Goal: Task Accomplishment & Management: Manage account settings

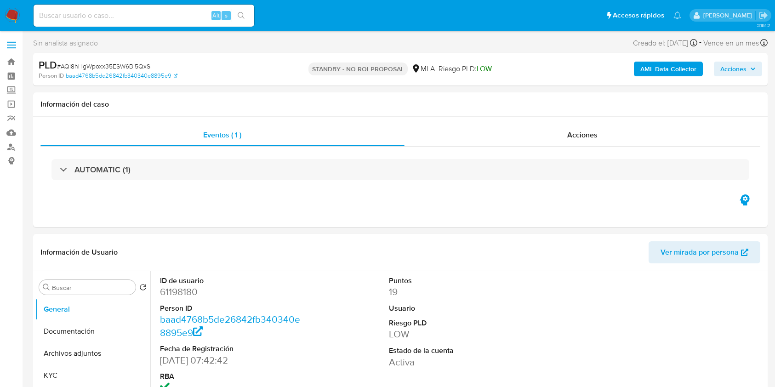
select select "10"
click at [164, 19] on input at bounding box center [144, 16] width 221 height 12
paste input "Fa9yCPZUOaIUSfMtdVtdxQNc"
type input "Fa9yCPZUOaIUSfMtdVtdxQNc"
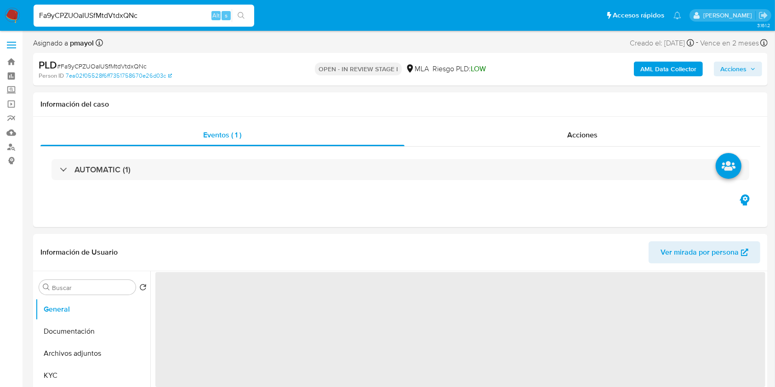
select select "10"
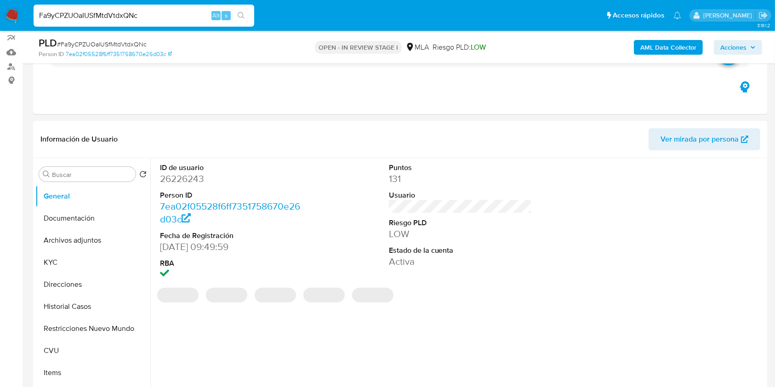
scroll to position [85, 0]
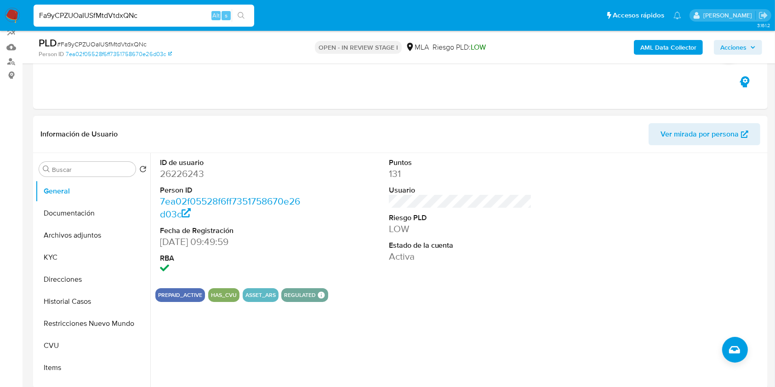
click at [178, 179] on dd "26226243" at bounding box center [231, 173] width 143 height 13
copy dd "26226243"
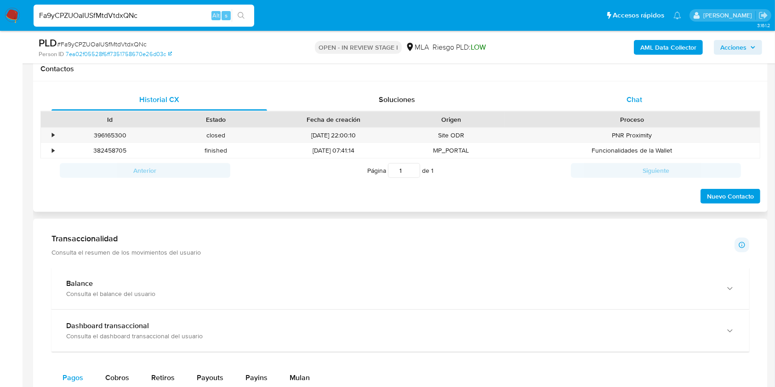
click at [622, 104] on div "Chat" at bounding box center [633, 100] width 215 height 22
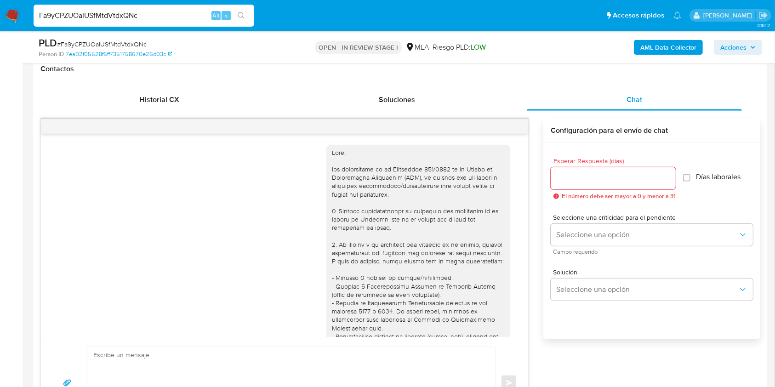
scroll to position [410, 0]
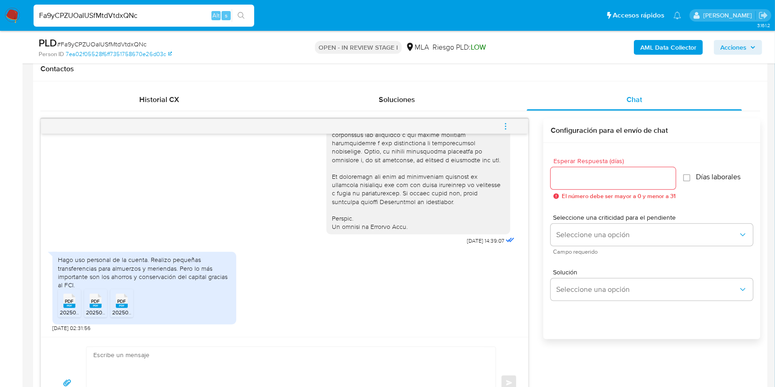
click at [68, 304] on rect at bounding box center [69, 306] width 12 height 4
click at [91, 311] on span "202507.pdf" at bounding box center [100, 312] width 28 height 8
click at [119, 309] on span "202506.pdf" at bounding box center [126, 312] width 28 height 8
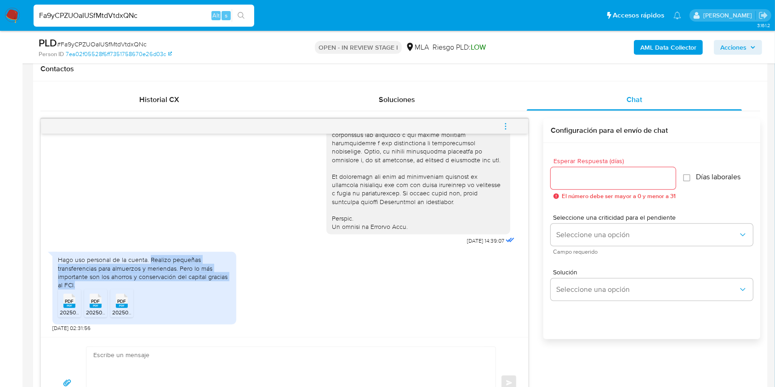
drag, startPoint x: 150, startPoint y: 259, endPoint x: 149, endPoint y: 283, distance: 23.9
click at [149, 283] on div "Hago uso personal de la cuenta. Realizo pequeñas transferencias para almuerzos …" at bounding box center [144, 272] width 173 height 34
copy div "Realizo pequeñas transferencias para almuerzos y meriendas. Pero lo más importa…"
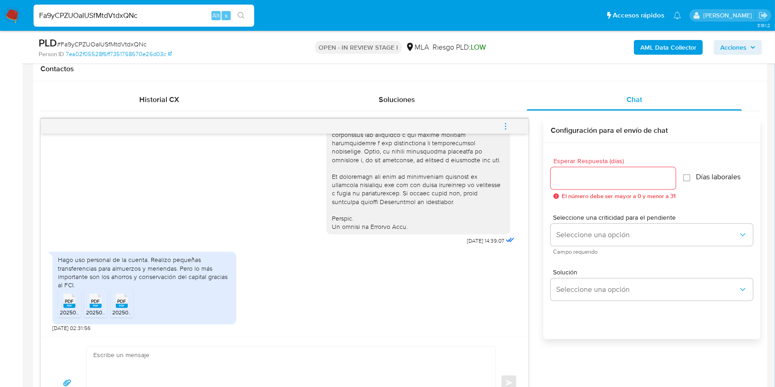
click at [94, 43] on span "# Fa9yCPZUOaIUSfMtdVtdxQNc" at bounding box center [102, 44] width 90 height 9
copy span "Fa9yCPZUOaIUSfMtdVtdxQNc"
click at [11, 18] on img at bounding box center [13, 16] width 16 height 16
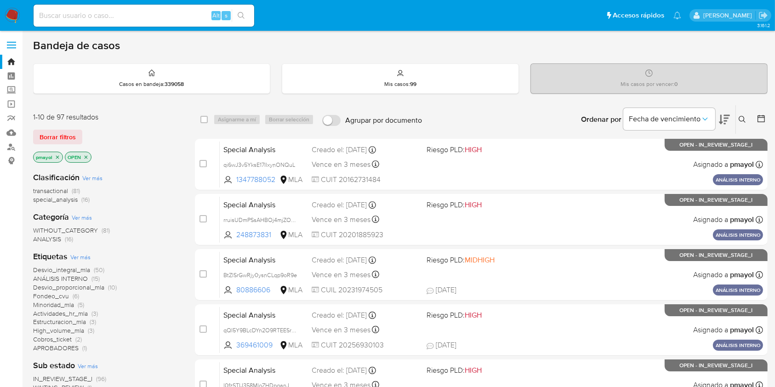
click at [744, 117] on icon at bounding box center [741, 119] width 7 height 7
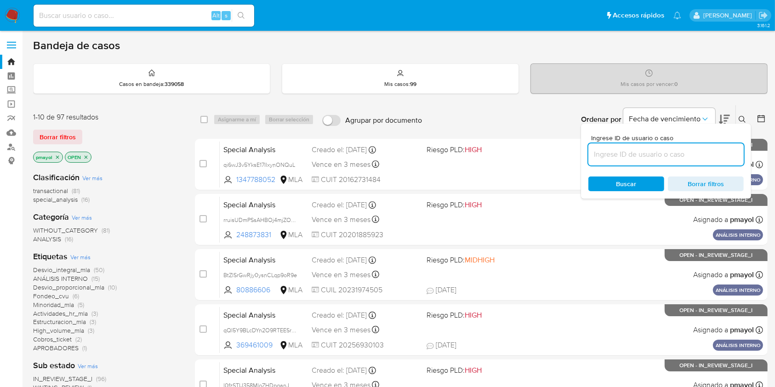
click at [620, 158] on input at bounding box center [665, 154] width 155 height 12
type input "Fa9yCPZUOaIUSfMtdVtdxQNc"
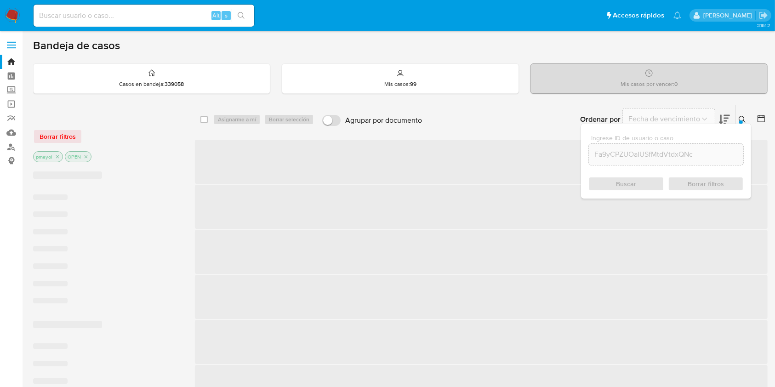
click at [617, 181] on div "Buscar Borrar filtros" at bounding box center [665, 183] width 155 height 15
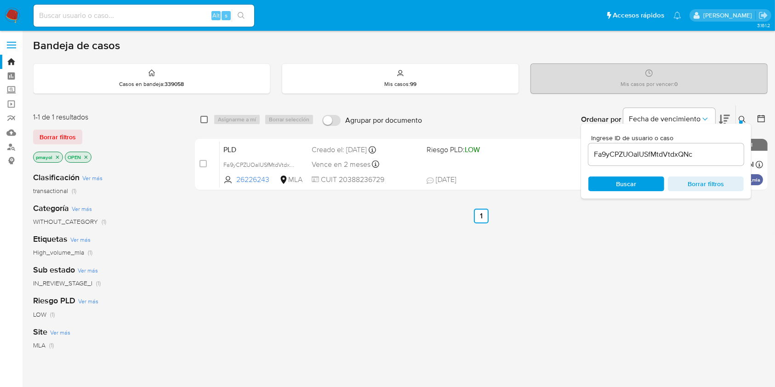
click at [204, 119] on input "checkbox" at bounding box center [203, 119] width 7 height 7
checkbox input "true"
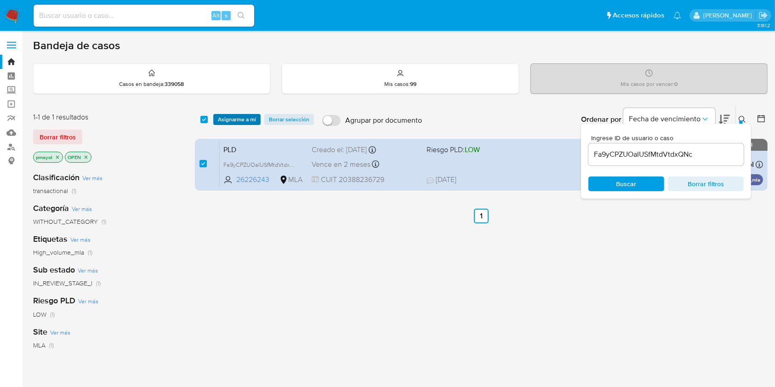
click at [229, 116] on span "Asignarme a mí" at bounding box center [237, 119] width 38 height 9
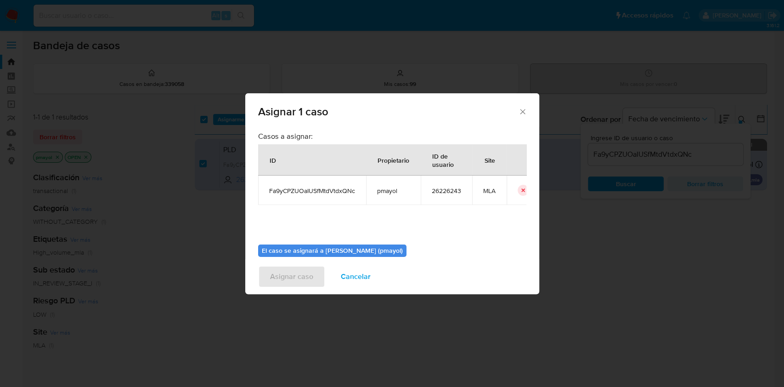
scroll to position [47, 0]
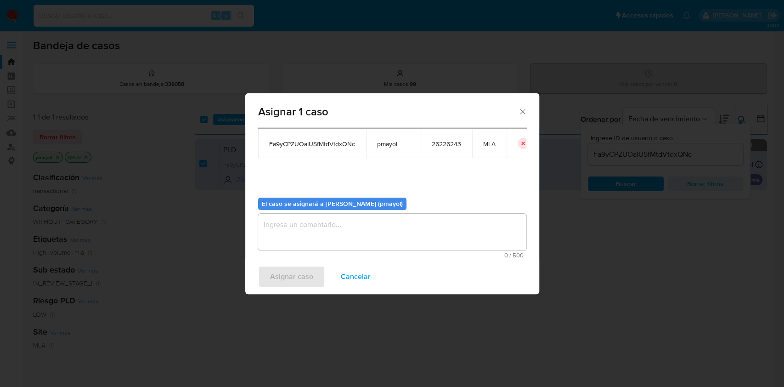
click at [452, 243] on textarea "assign-modal" at bounding box center [392, 232] width 268 height 37
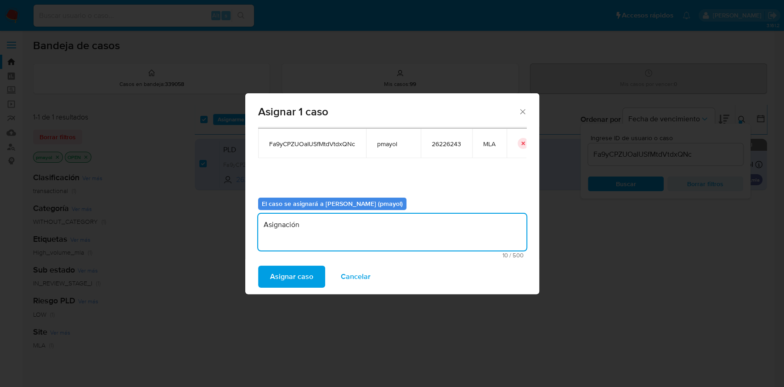
click at [288, 228] on textarea "Asignación" at bounding box center [392, 232] width 268 height 37
type textarea "Asignación"
click at [373, 277] on button "Cancelar" at bounding box center [356, 277] width 54 height 22
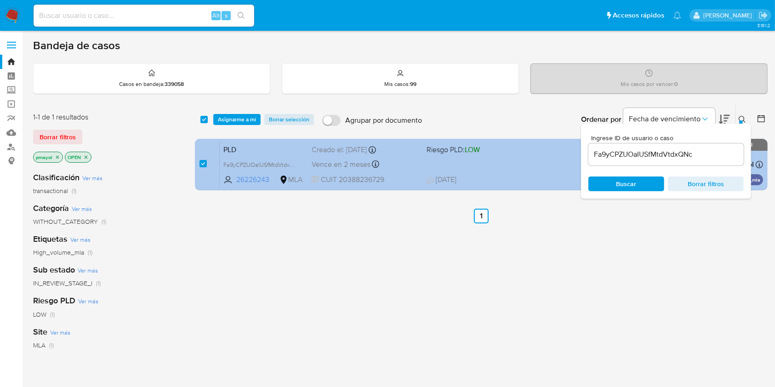
click at [518, 168] on div "PLD Fa9yCPZUOaIUSfMtdVtdxQNc 26226243 MLA Riesgo PLD: LOW Creado el: 12/09/2025…" at bounding box center [491, 164] width 543 height 46
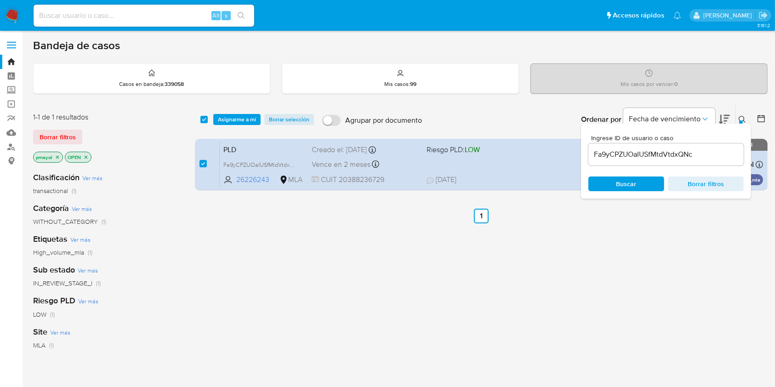
click at [232, 117] on span "Asignarme a mí" at bounding box center [237, 119] width 38 height 9
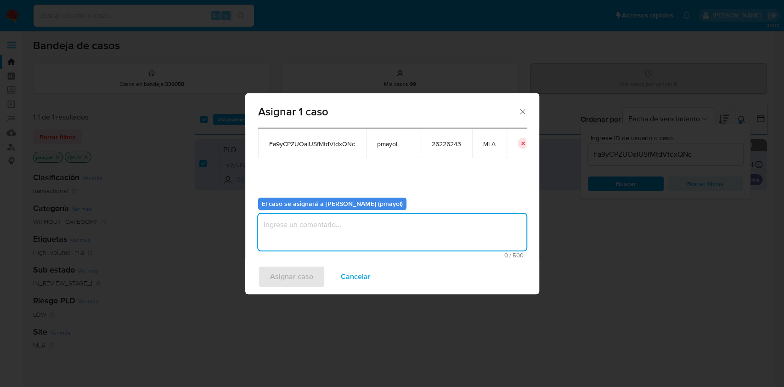
click at [462, 228] on textarea "assign-modal" at bounding box center [392, 232] width 268 height 37
paste textarea "Asignación"
type textarea "Asignación"
click at [304, 272] on span "Asignar caso" at bounding box center [291, 276] width 43 height 20
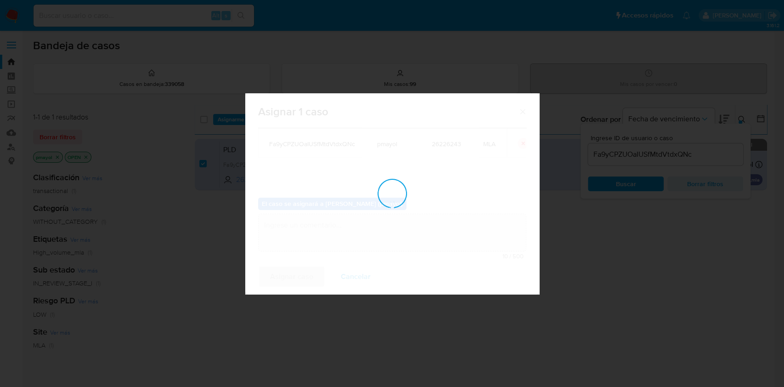
checkbox input "false"
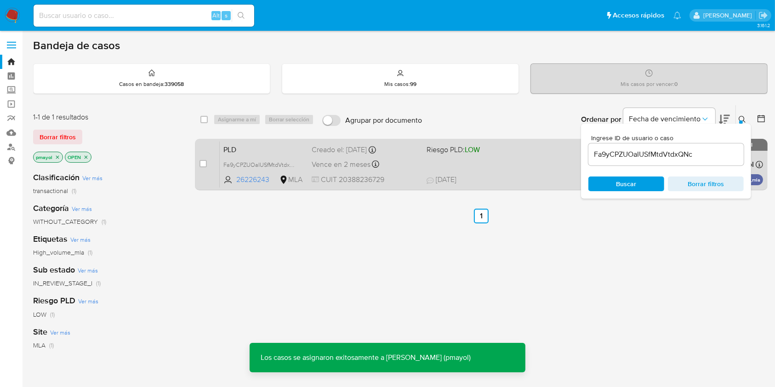
click at [397, 160] on div "Vence en 2 meses Vence el 29/11/2025 03:06:29" at bounding box center [364, 164] width 107 height 12
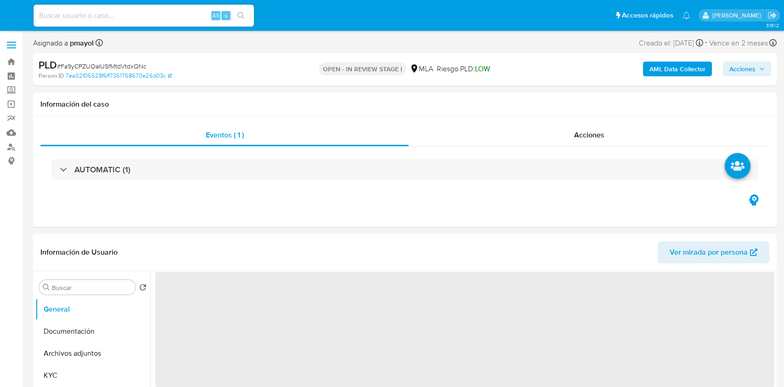
select select "10"
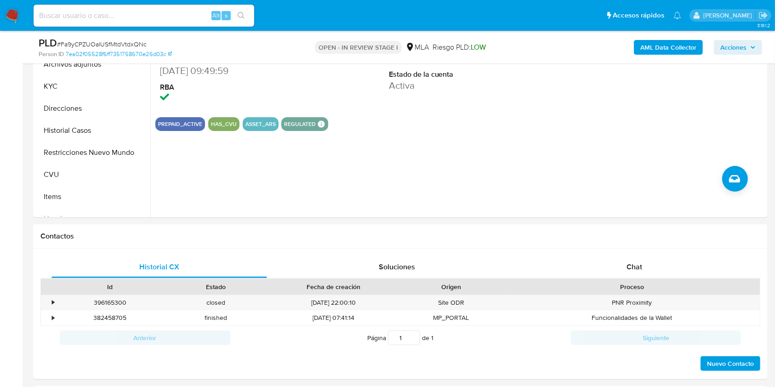
scroll to position [297, 0]
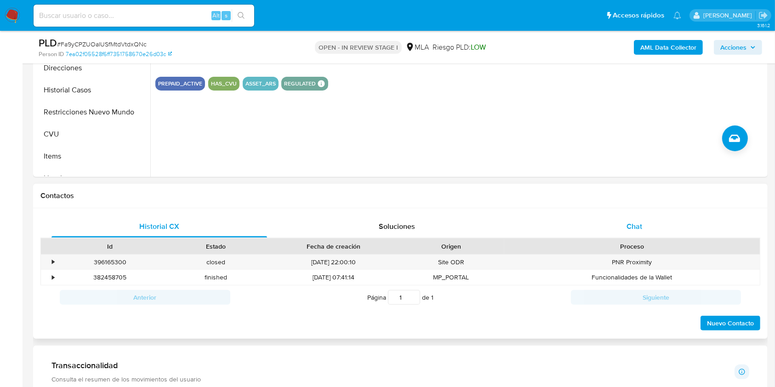
click at [628, 222] on span "Chat" at bounding box center [634, 226] width 16 height 11
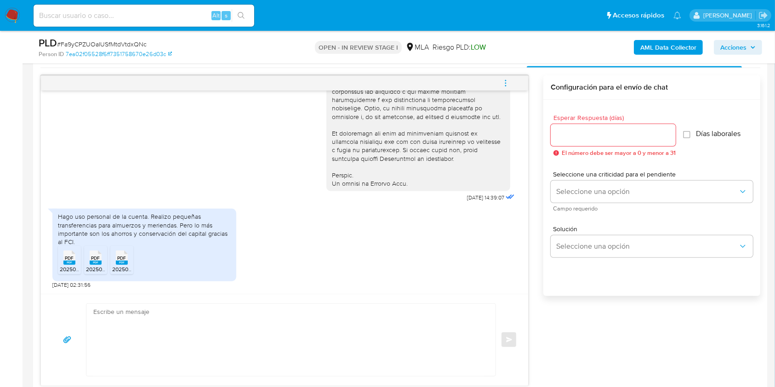
scroll to position [492, 0]
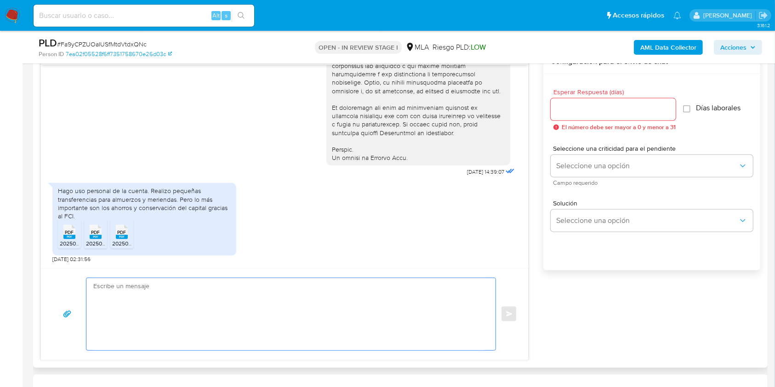
click at [284, 289] on textarea at bounding box center [288, 314] width 390 height 72
paste textarea "Hola, ¡Muchas gracias por tu respuesta! Confirmamos la recepción de la document…"
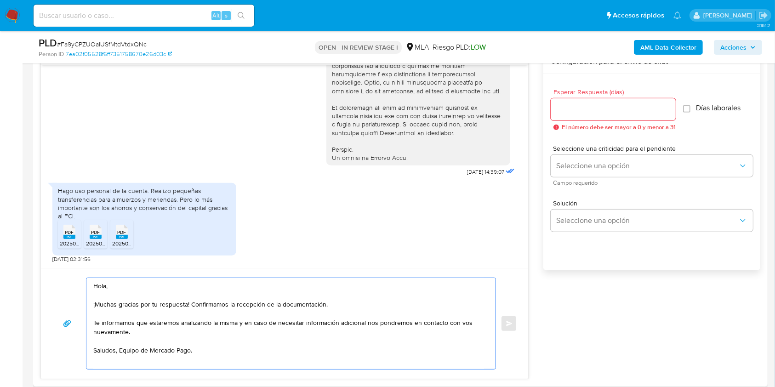
click at [119, 350] on textarea "Hola, ¡Muchas gracias por tu respuesta! Confirmamos la recepción de la document…" at bounding box center [288, 323] width 390 height 91
type textarea "Hola, ¡Muchas gracias por tu respuesta! Confirmamos la recepción de la document…"
click at [559, 112] on input "Esperar Respuesta (días)" at bounding box center [612, 109] width 125 height 12
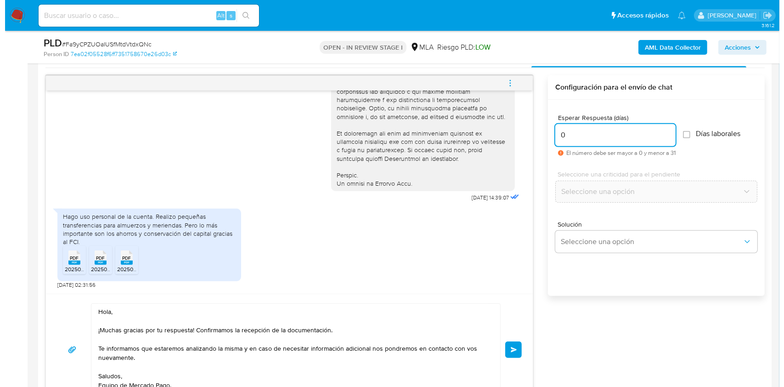
scroll to position [469, 0]
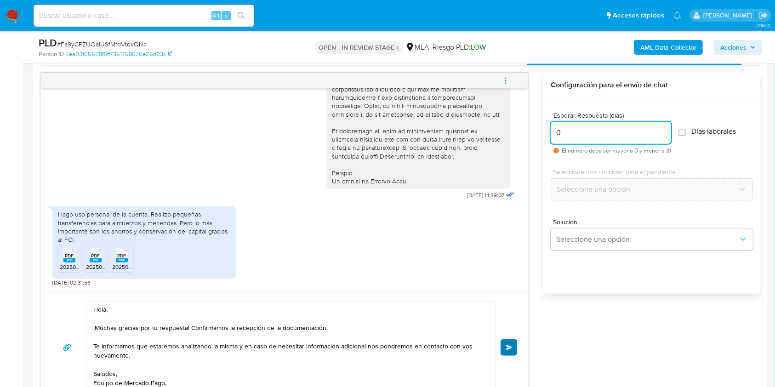
type input "0"
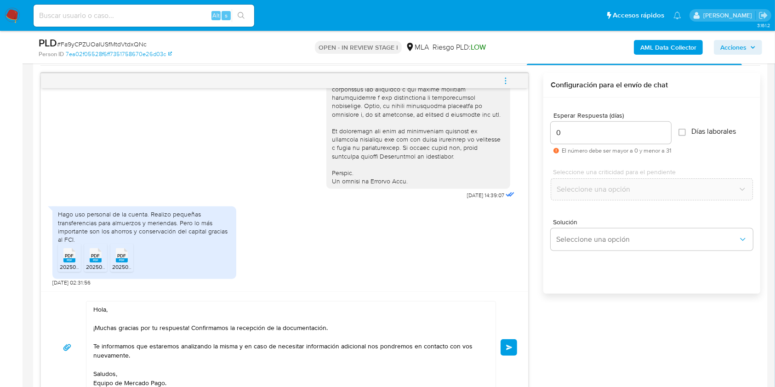
click at [507, 345] on span "Enviar" at bounding box center [509, 348] width 6 height 6
click at [507, 79] on icon "menu-action" at bounding box center [505, 81] width 8 height 8
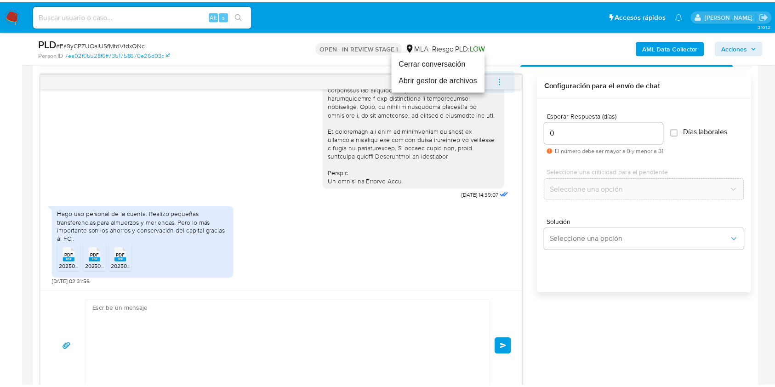
scroll to position [529, 0]
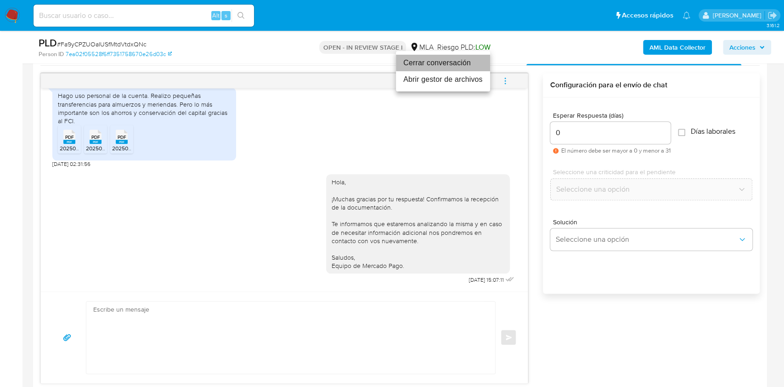
click at [446, 60] on li "Cerrar conversación" at bounding box center [443, 63] width 94 height 17
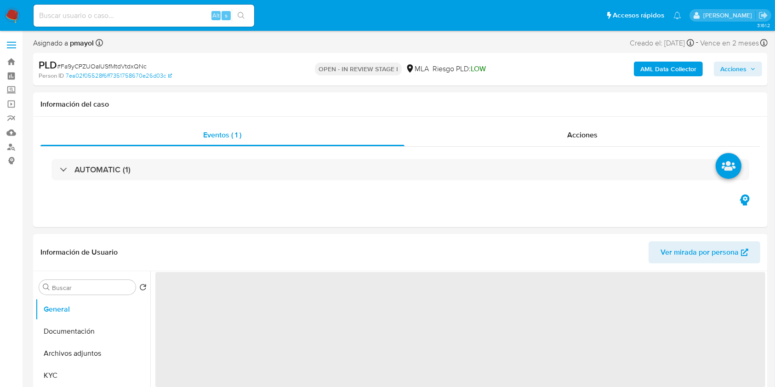
select select "10"
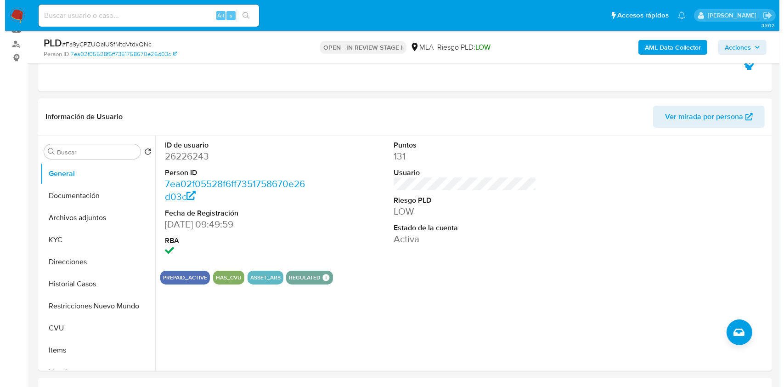
scroll to position [108, 0]
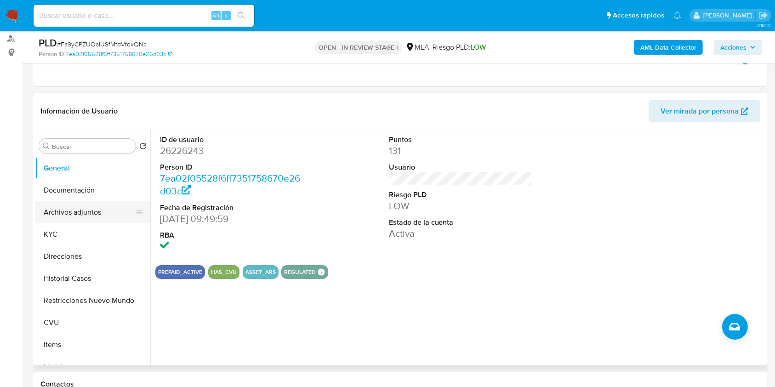
click at [85, 211] on button "Archivos adjuntos" at bounding box center [89, 212] width 108 height 22
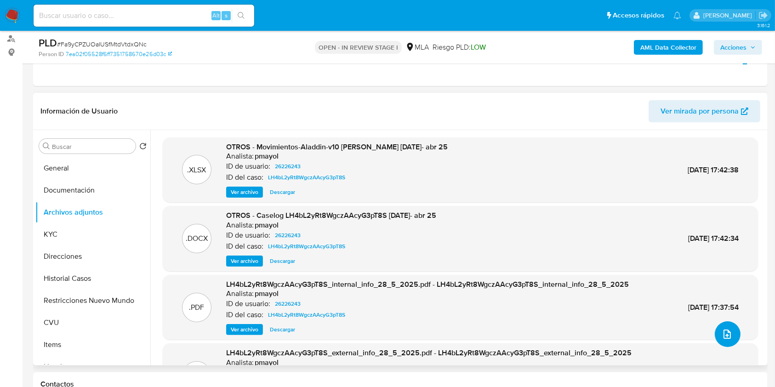
click at [723, 329] on icon "upload-file" at bounding box center [726, 333] width 7 height 9
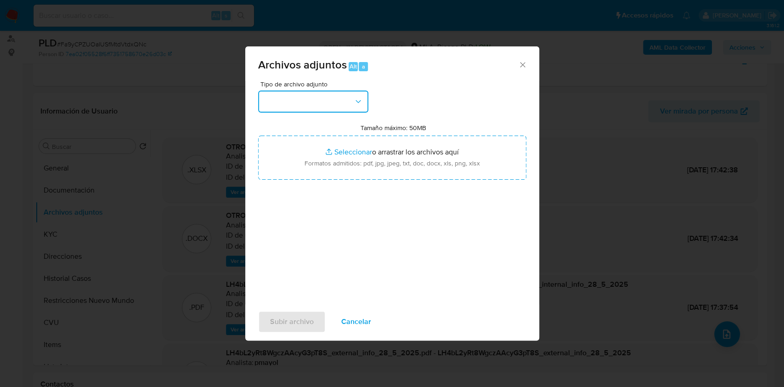
click at [353, 99] on button "button" at bounding box center [313, 102] width 110 height 22
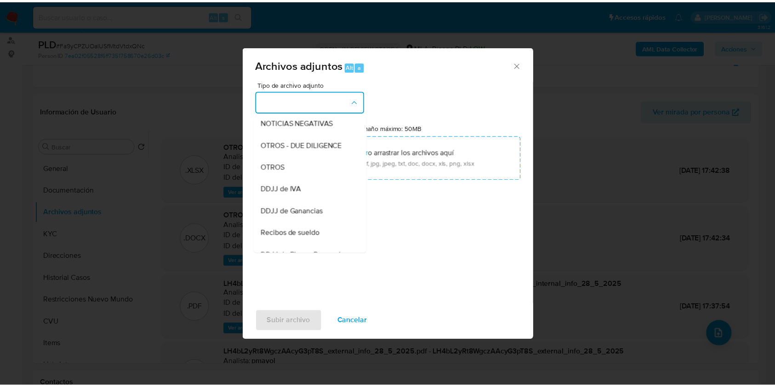
scroll to position [159, 0]
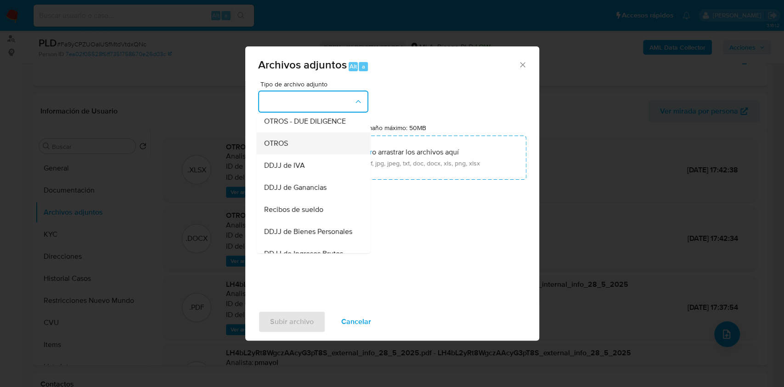
click at [302, 154] on div "OTROS" at bounding box center [311, 143] width 94 height 22
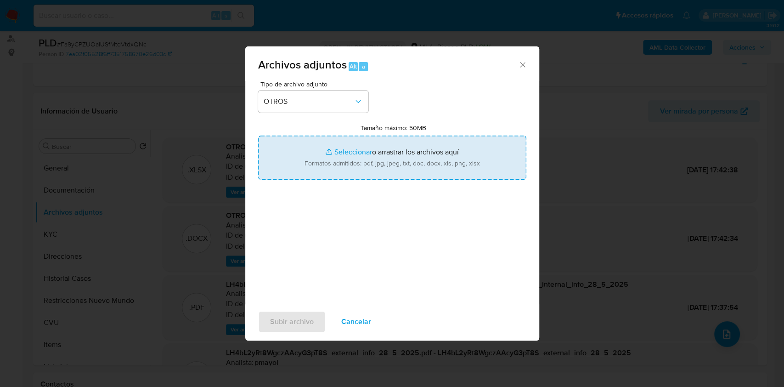
click at [346, 159] on input "Tamaño máximo: 50MB Seleccionar archivos" at bounding box center [392, 158] width 268 height 44
type input "C:\fakepath\Caselog Fa9yCPZUOaIUSfMtdVtdxQNc.docx"
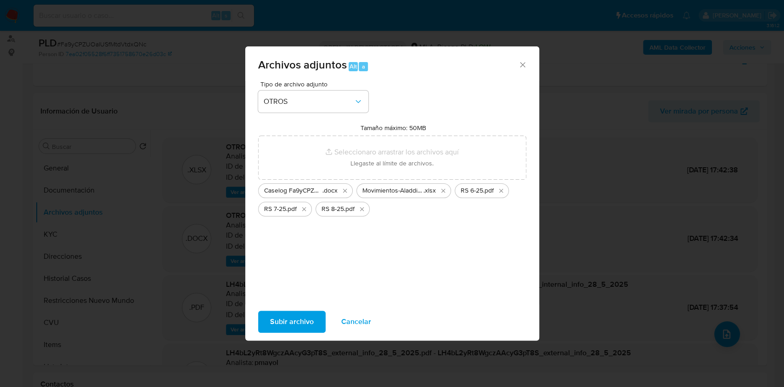
click at [299, 317] on span "Subir archivo" at bounding box center [292, 321] width 44 height 20
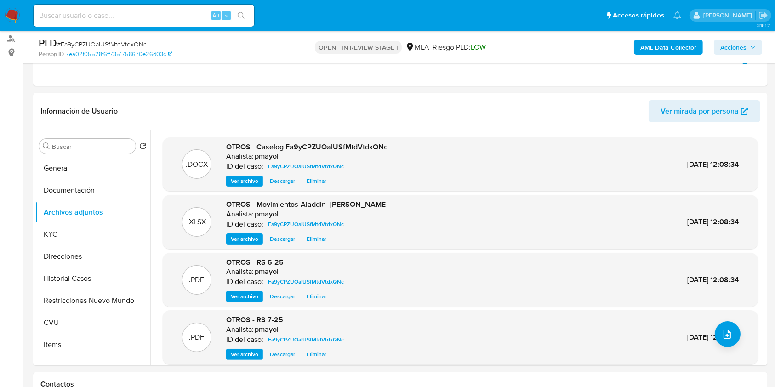
click at [740, 54] on span "Acciones" at bounding box center [733, 47] width 26 height 15
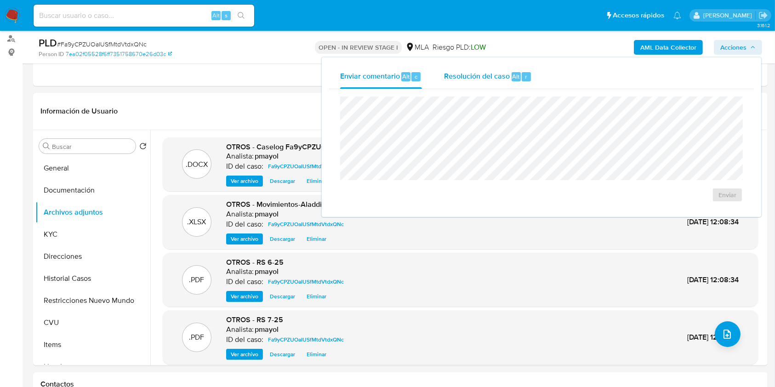
click at [452, 80] on span "Resolución del caso" at bounding box center [477, 76] width 66 height 11
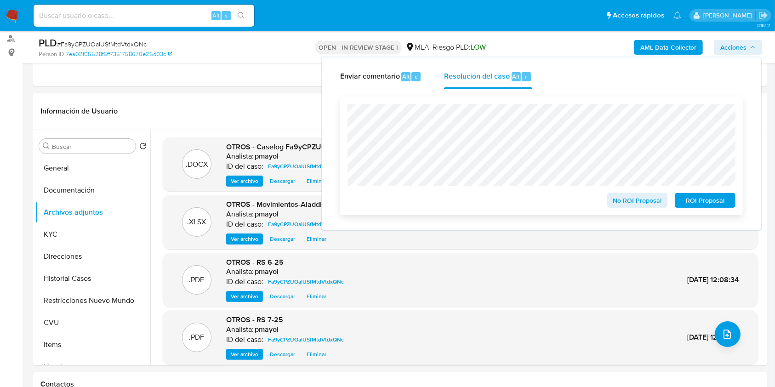
click at [622, 199] on span "No ROI Proposal" at bounding box center [637, 200] width 48 height 13
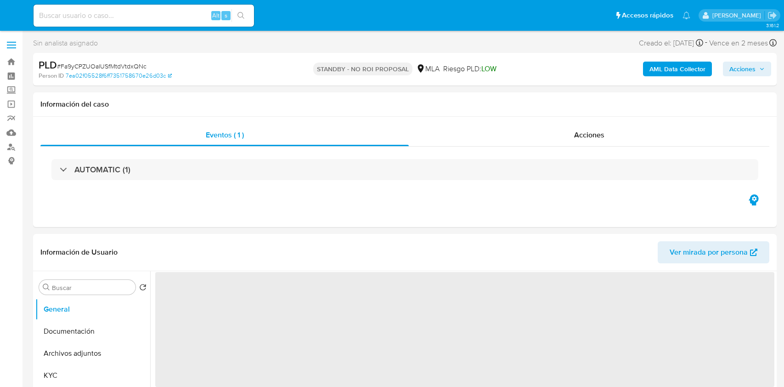
select select "10"
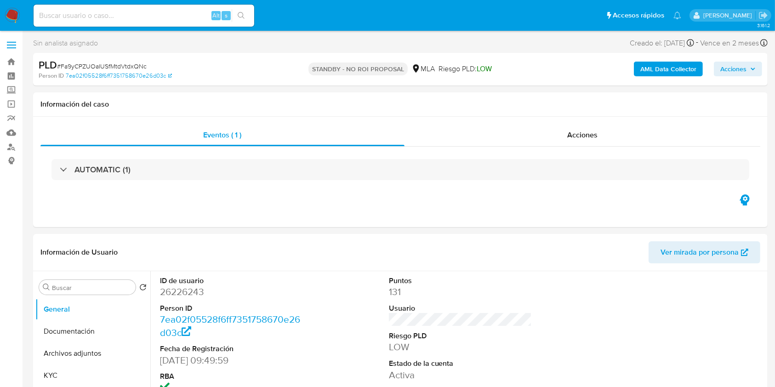
click at [163, 14] on input at bounding box center [144, 16] width 221 height 12
paste input "evlyXZBUx3WAelg2IEzLfP7u"
type input "evlyXZBUx3WAelg2IEzLfP7u"
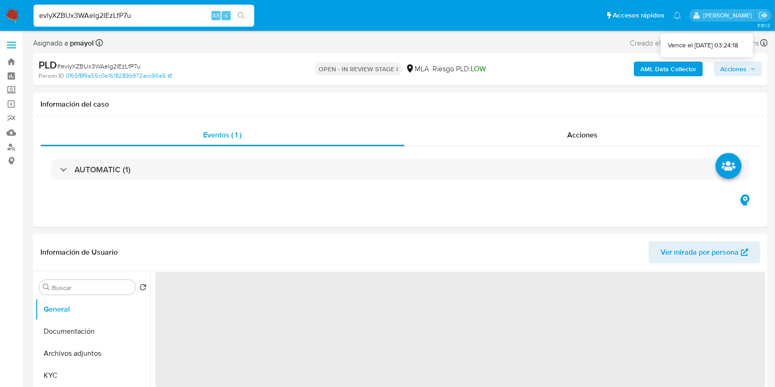
select select "10"
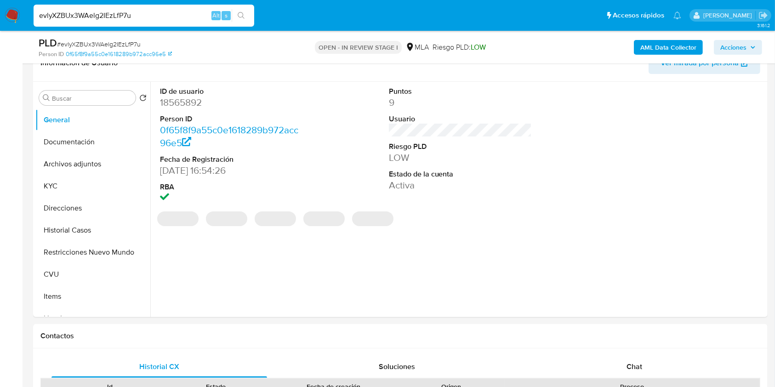
scroll to position [158, 0]
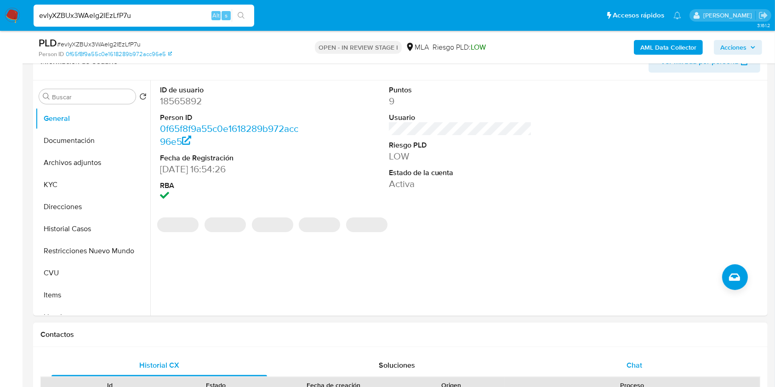
click at [621, 358] on div "Chat" at bounding box center [633, 365] width 215 height 22
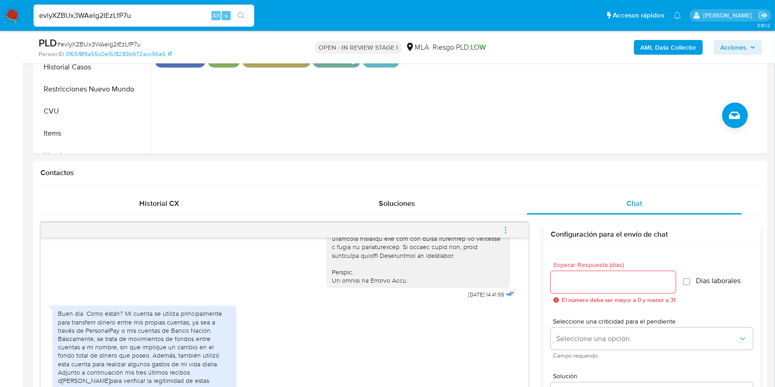
scroll to position [405, 0]
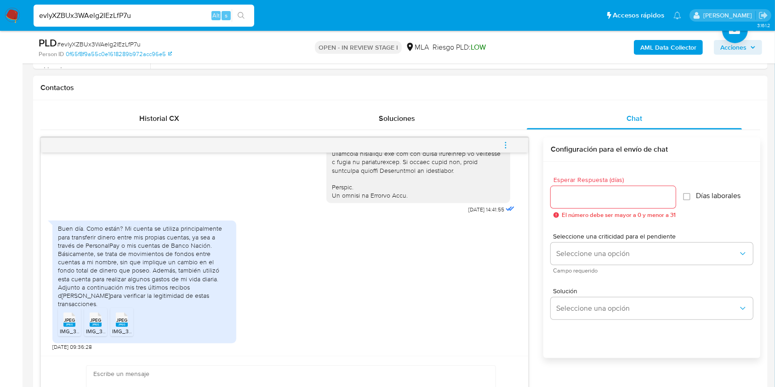
click at [67, 325] on rect at bounding box center [69, 325] width 12 height 4
click at [93, 318] on span "JPEG" at bounding box center [95, 320] width 11 height 6
click at [122, 317] on span "JPEG" at bounding box center [121, 320] width 11 height 6
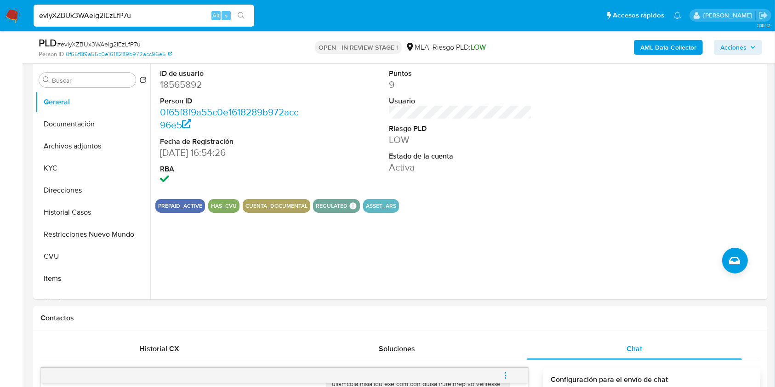
scroll to position [169, 0]
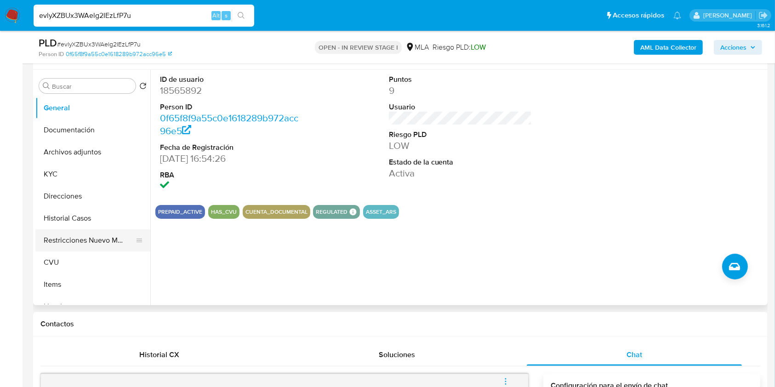
click at [84, 242] on button "Restricciones Nuevo Mundo" at bounding box center [89, 240] width 108 height 22
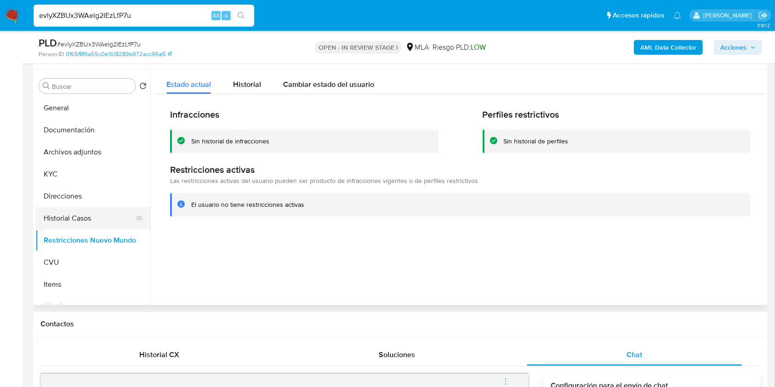
click at [64, 225] on button "Historial Casos" at bounding box center [89, 218] width 108 height 22
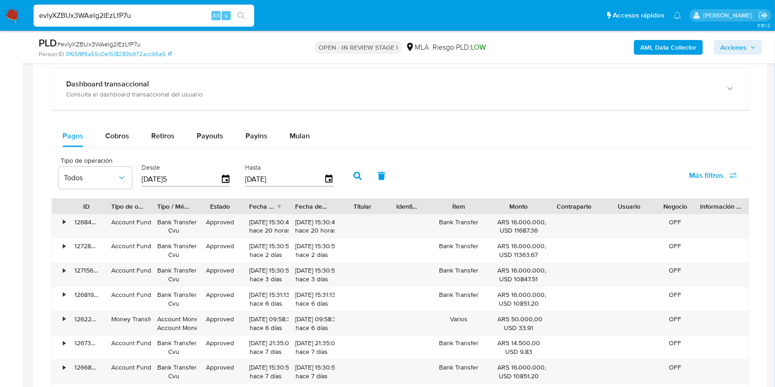
scroll to position [896, 0]
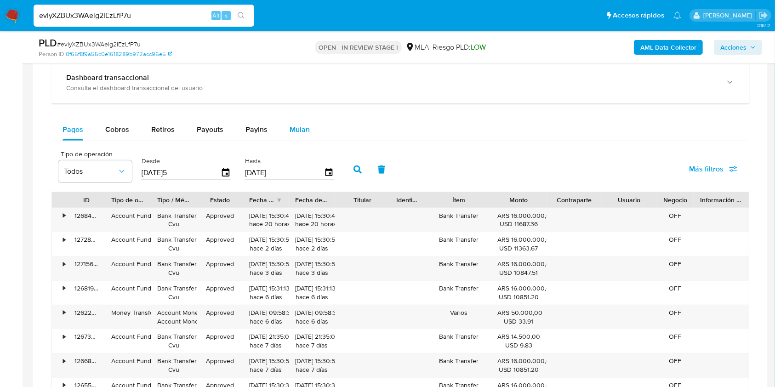
click at [293, 128] on span "Mulan" at bounding box center [299, 129] width 20 height 11
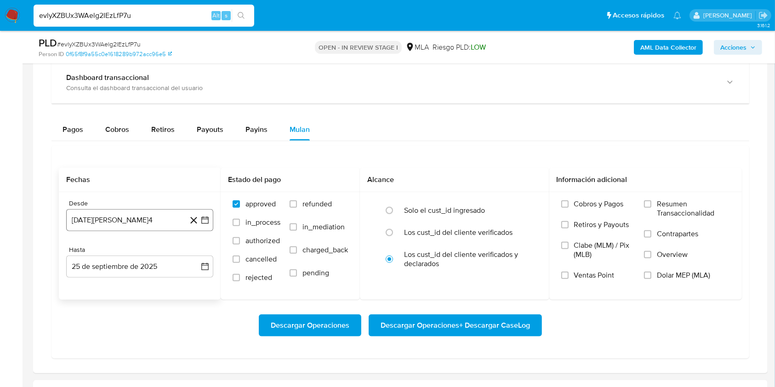
click at [116, 211] on button "25 de agosto de 2024" at bounding box center [139, 220] width 147 height 22
click at [166, 252] on div "agosto 2024" at bounding box center [139, 253] width 125 height 11
click at [159, 253] on icon "Seleccionar mes y año" at bounding box center [161, 252] width 7 height 7
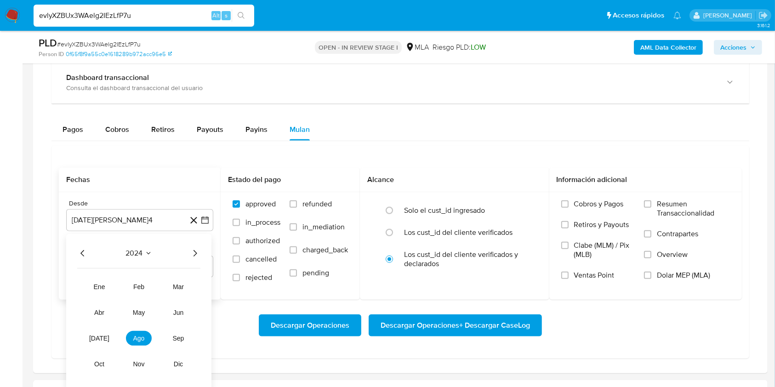
click at [198, 253] on icon "Año siguiente" at bounding box center [194, 253] width 11 height 11
click at [140, 336] on span "ago" at bounding box center [138, 337] width 11 height 7
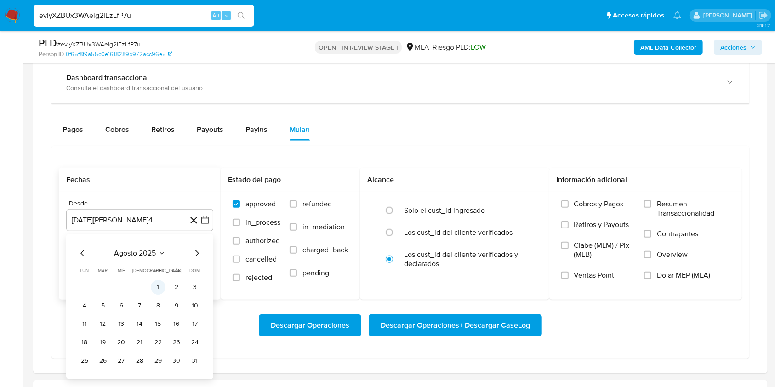
click at [157, 283] on button "1" at bounding box center [158, 287] width 15 height 15
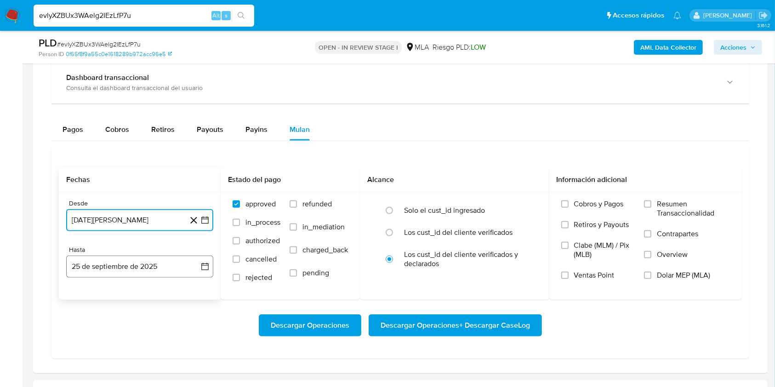
click at [164, 266] on button "25 de septiembre de 2025" at bounding box center [139, 266] width 147 height 22
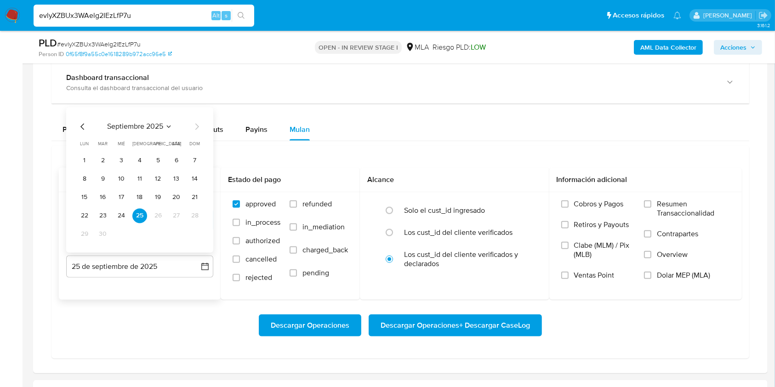
click at [85, 121] on icon "Mes anterior" at bounding box center [82, 126] width 11 height 11
click at [190, 230] on button "31" at bounding box center [194, 233] width 15 height 15
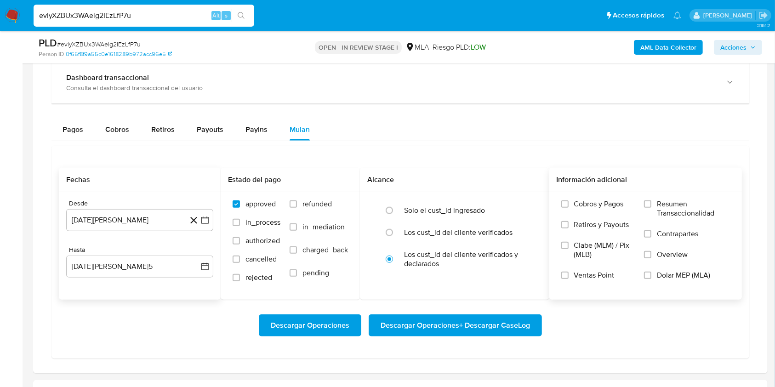
click at [685, 274] on span "Dolar MEP (MLA)" at bounding box center [682, 275] width 53 height 9
click at [651, 274] on input "Dolar MEP (MLA)" at bounding box center [647, 275] width 7 height 7
click at [492, 317] on span "Descargar Operaciones + Descargar CaseLog" at bounding box center [454, 325] width 149 height 20
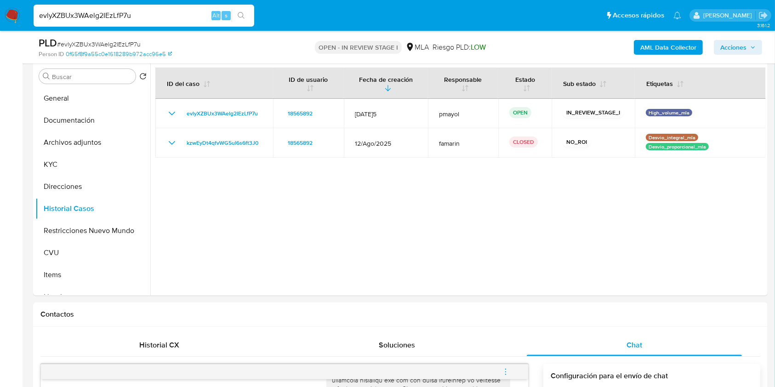
scroll to position [180, 0]
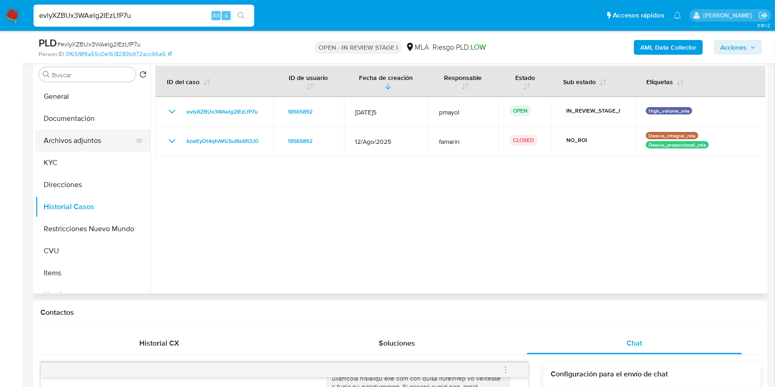
click at [99, 131] on button "Archivos adjuntos" at bounding box center [89, 141] width 108 height 22
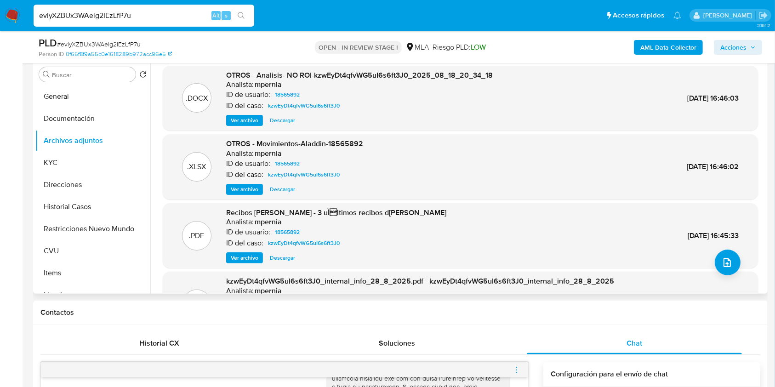
click at [274, 119] on span "Descargar" at bounding box center [282, 120] width 25 height 9
click at [152, 14] on input "evlyXZBUx3WAelg2IEzLfP7u" at bounding box center [144, 16] width 221 height 12
paste input "2JQtA2rnELjdbHSGxCxku0Cg"
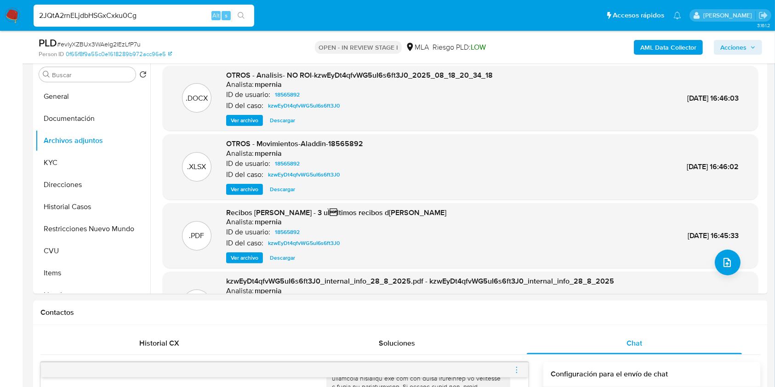
type input "2JQtA2rnELjdbHSGxCxku0Cg"
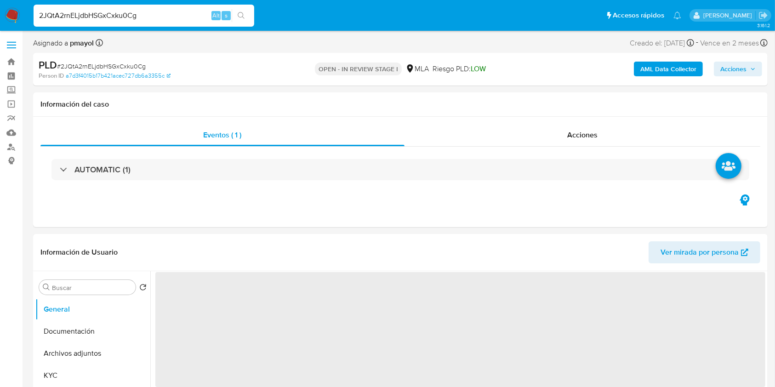
select select "10"
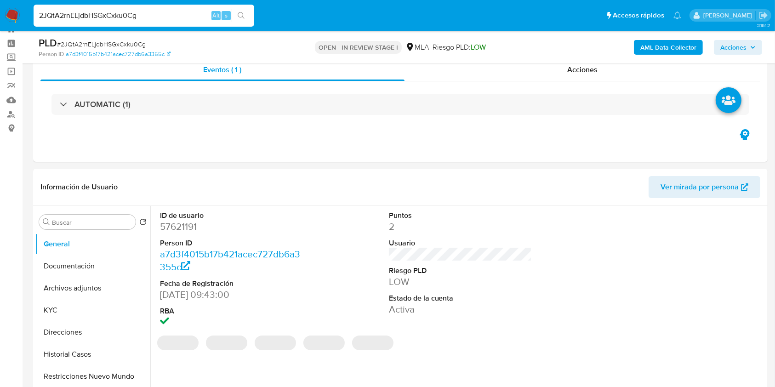
scroll to position [80, 0]
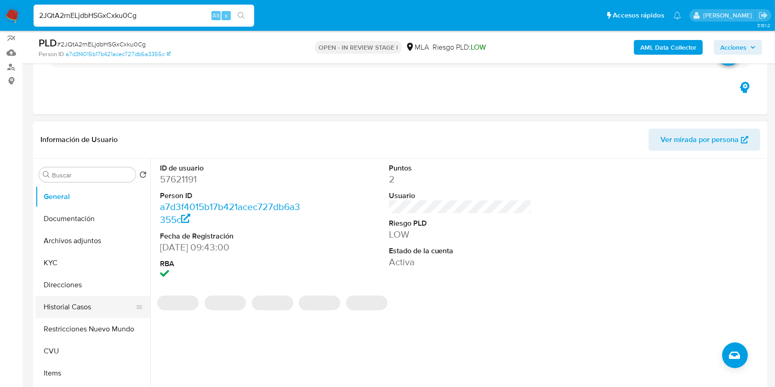
click at [95, 299] on button "Historial Casos" at bounding box center [89, 307] width 108 height 22
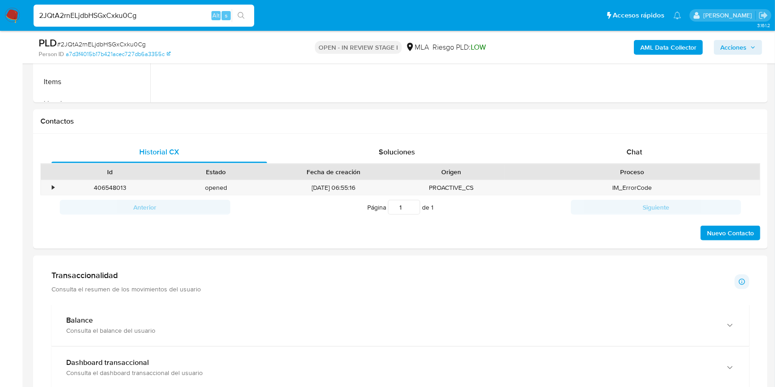
scroll to position [433, 0]
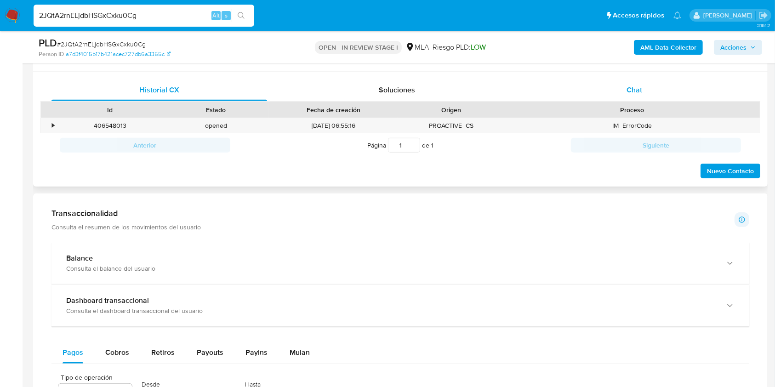
click at [600, 91] on div "Chat" at bounding box center [633, 90] width 215 height 22
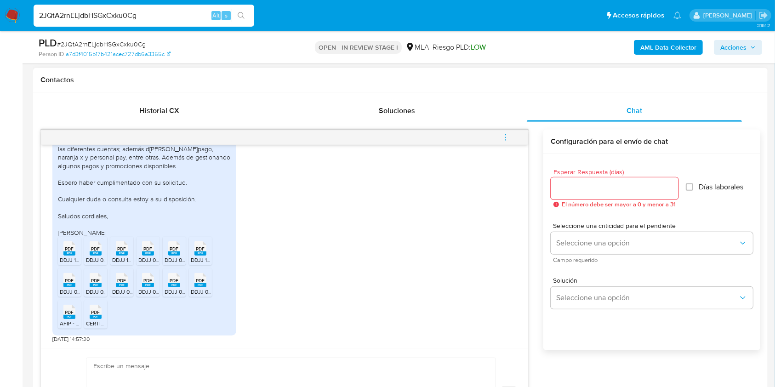
scroll to position [616, 0]
click at [70, 250] on span "PDF" at bounding box center [69, 249] width 9 height 6
click at [91, 249] on span "PDF" at bounding box center [95, 249] width 9 height 6
click at [122, 248] on span "PDF" at bounding box center [122, 249] width 9 height 6
click at [149, 249] on span "PDF" at bounding box center [148, 249] width 9 height 6
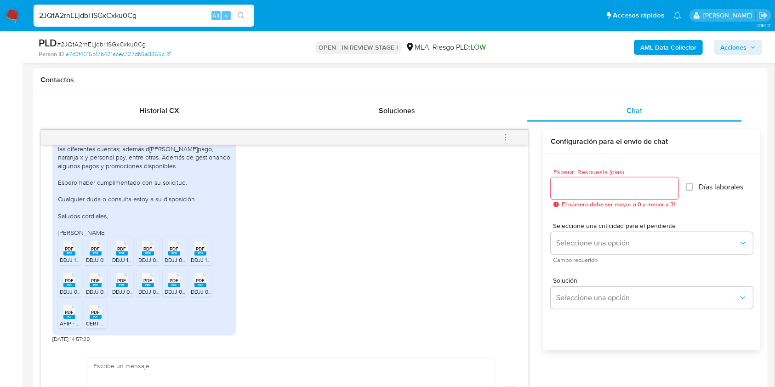
click at [175, 249] on span "PDF" at bounding box center [174, 249] width 9 height 6
click at [210, 244] on li "PDF PDF DDJJ 122024.pdf" at bounding box center [200, 251] width 23 height 28
click at [73, 284] on rect at bounding box center [69, 285] width 12 height 4
click at [88, 285] on div "PDF PDF" at bounding box center [95, 279] width 19 height 18
click at [122, 285] on rect at bounding box center [122, 285] width 12 height 4
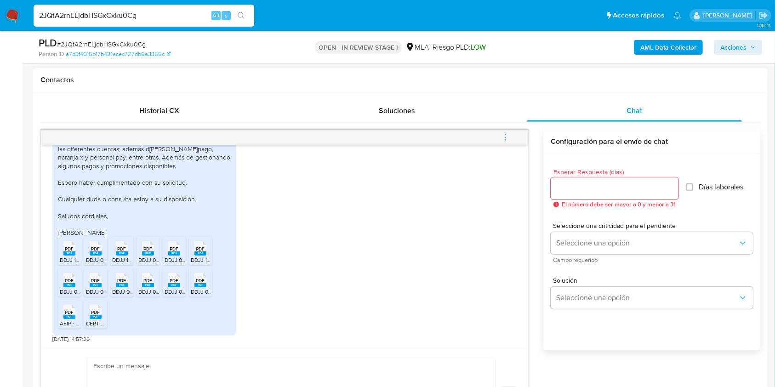
click at [151, 291] on span "DDJJ 072025.pdf" at bounding box center [159, 292] width 42 height 8
click at [179, 287] on icon "PDF" at bounding box center [174, 280] width 12 height 16
click at [205, 278] on icon at bounding box center [200, 280] width 12 height 14
click at [75, 312] on div "PDF PDF" at bounding box center [69, 311] width 19 height 18
click at [91, 316] on rect at bounding box center [96, 317] width 12 height 4
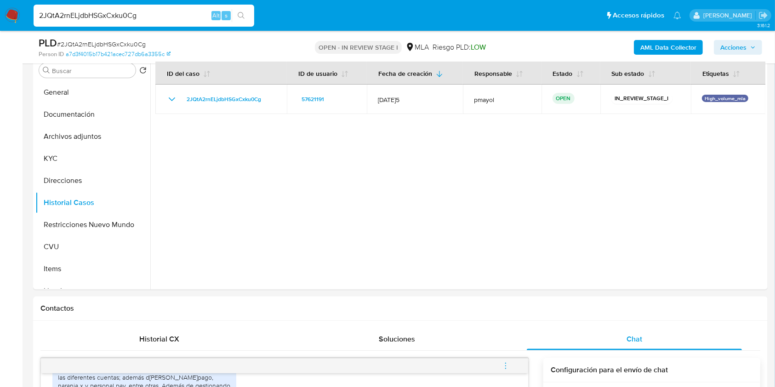
scroll to position [52, 0]
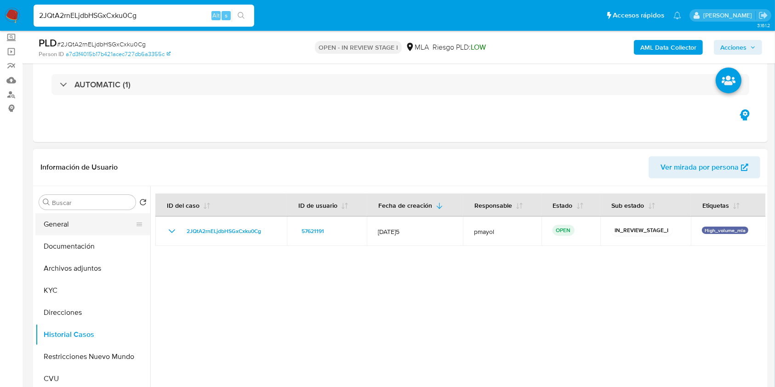
click at [81, 225] on button "General" at bounding box center [89, 224] width 108 height 22
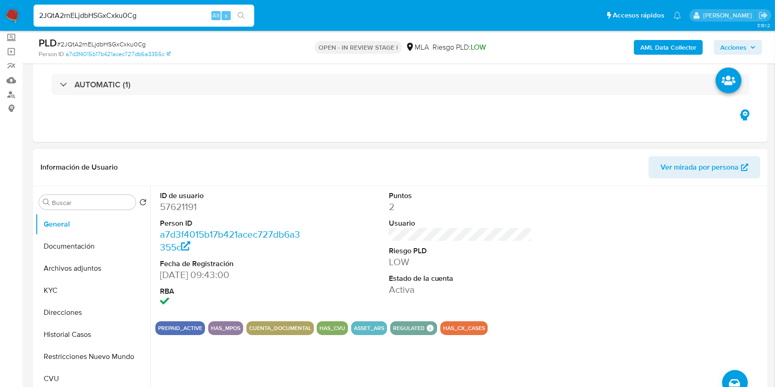
click at [171, 207] on dd "57621191" at bounding box center [231, 206] width 143 height 13
copy dd "57621191"
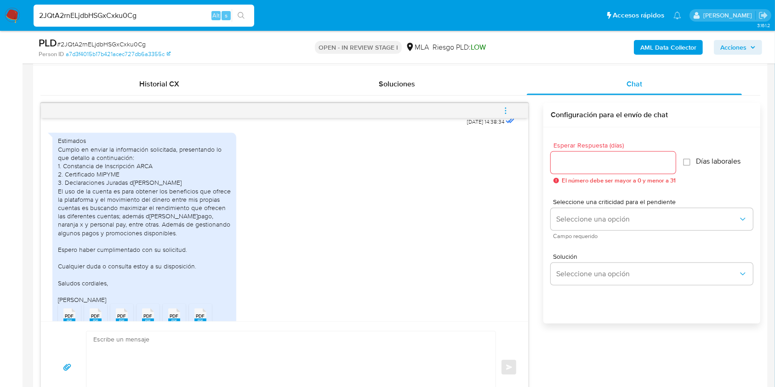
scroll to position [503, 0]
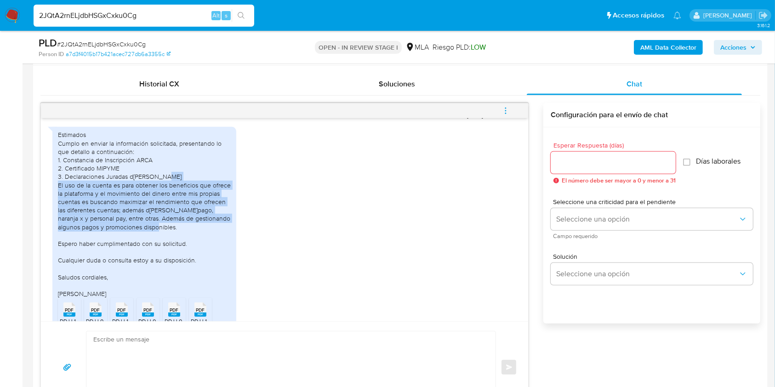
drag, startPoint x: 165, startPoint y: 251, endPoint x: 47, endPoint y: 211, distance: 124.6
click at [47, 211] on div "17/09/2025 14:38:34 Estimados Cumplo en enviar la información solicitada, prese…" at bounding box center [284, 219] width 487 height 203
copy div "El uso de la cuenta es para obtener los beneficios que ofrece la plataforma y e…"
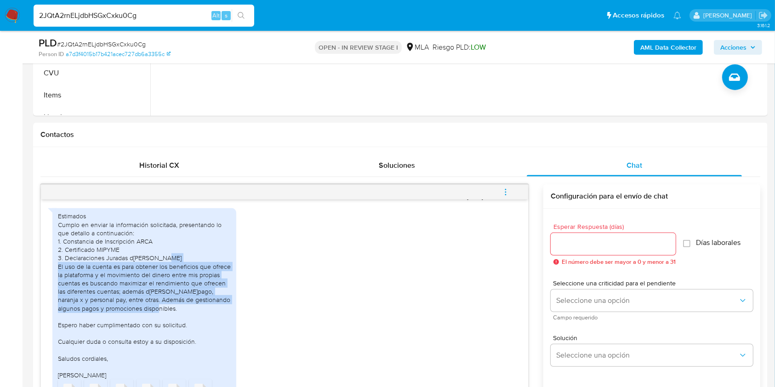
scroll to position [364, 0]
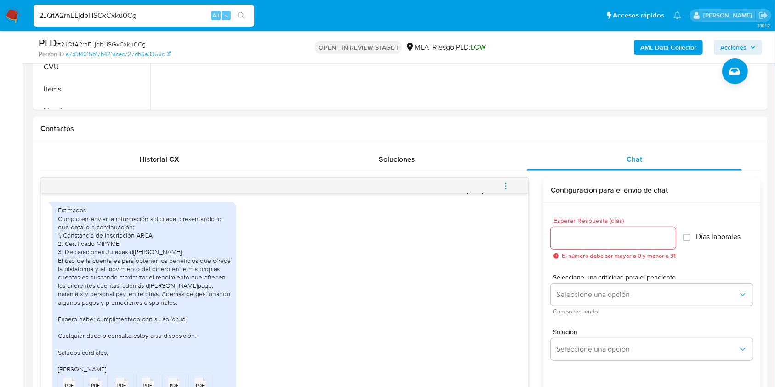
click at [139, 42] on span "# 2JQtA2rnELjdbHSGxCxku0Cg" at bounding box center [101, 44] width 89 height 9
copy span "2JQtA2rnELjdbHSGxCxku0Cg"
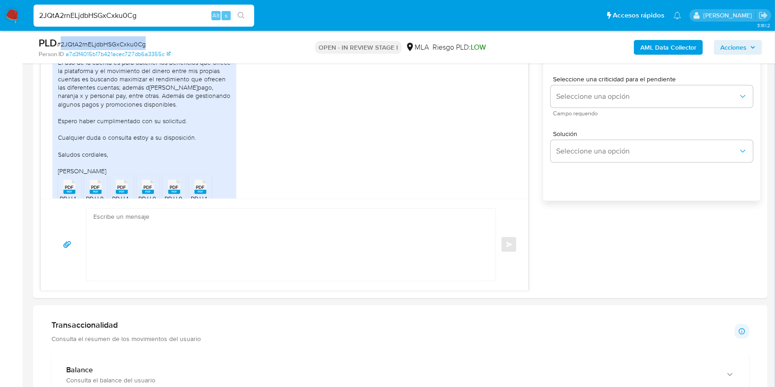
scroll to position [599, 0]
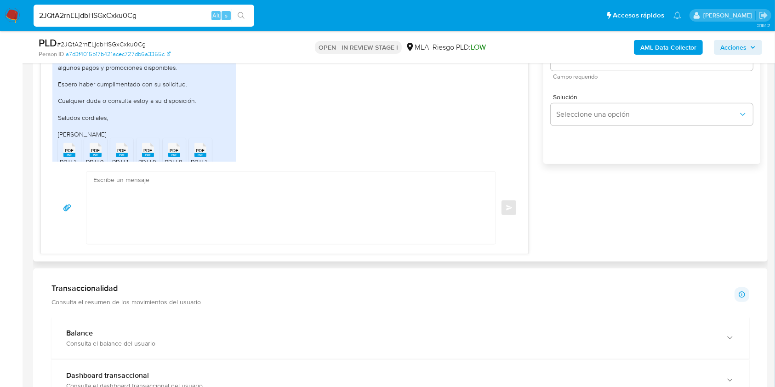
click at [362, 187] on textarea at bounding box center [288, 208] width 390 height 72
paste textarea "Hola, ¡Muchas gracias por tu respuesta! Confirmamos la recepción de la document…"
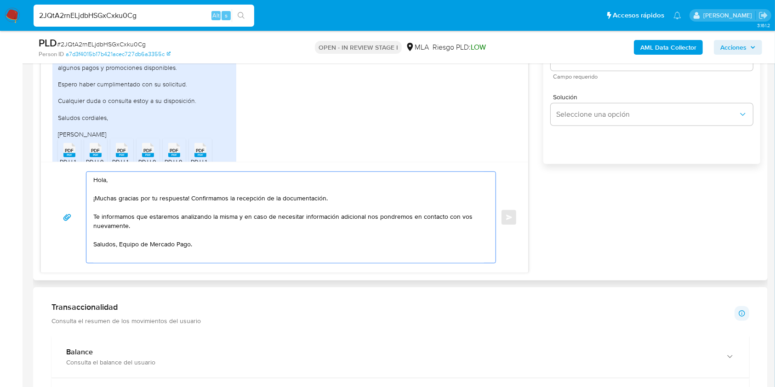
click at [117, 244] on textarea "Hola, ¡Muchas gracias por tu respuesta! Confirmamos la recepción de la document…" at bounding box center [288, 217] width 390 height 91
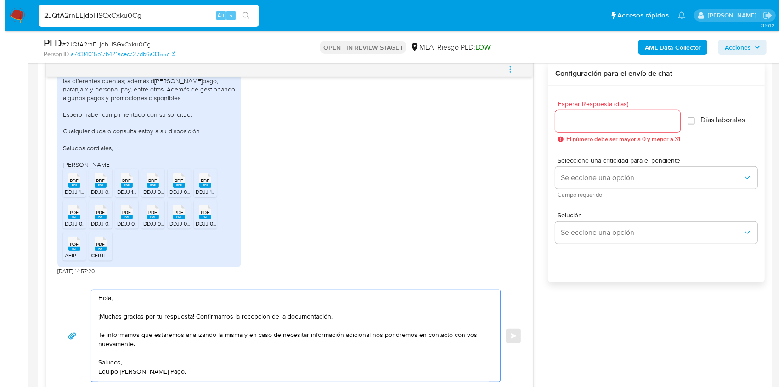
scroll to position [0, 0]
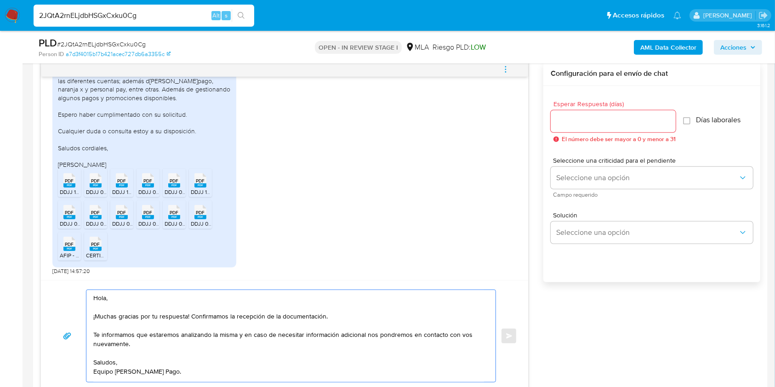
type textarea "Hola, ¡Muchas gracias por tu respuesta! Confirmamos la recepción de la document…"
click at [562, 117] on input "Esperar Respuesta (días)" at bounding box center [612, 121] width 125 height 12
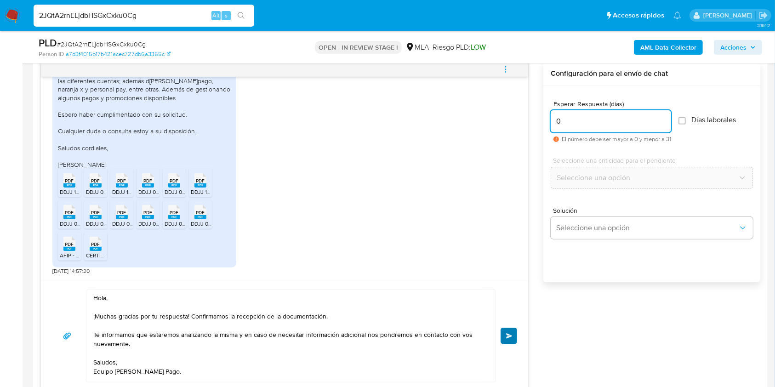
type input "0"
click at [507, 329] on button "Enviar" at bounding box center [508, 336] width 17 height 17
click at [508, 69] on icon "menu-action" at bounding box center [505, 69] width 8 height 8
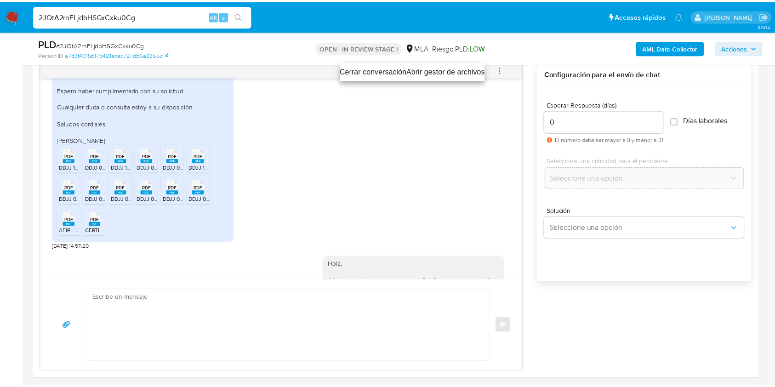
scroll to position [734, 0]
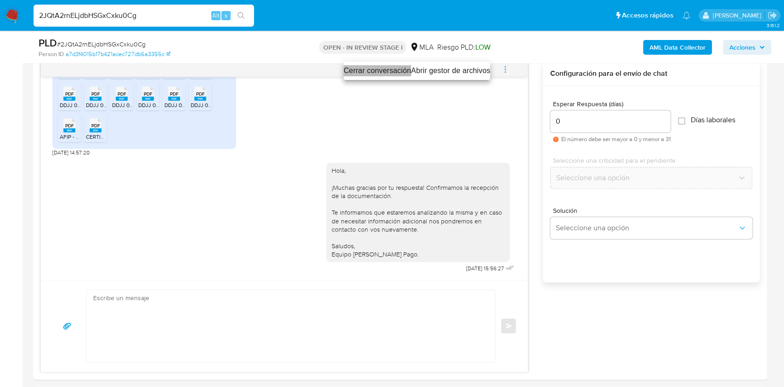
click at [385, 72] on li "Cerrar conversación" at bounding box center [378, 70] width 68 height 11
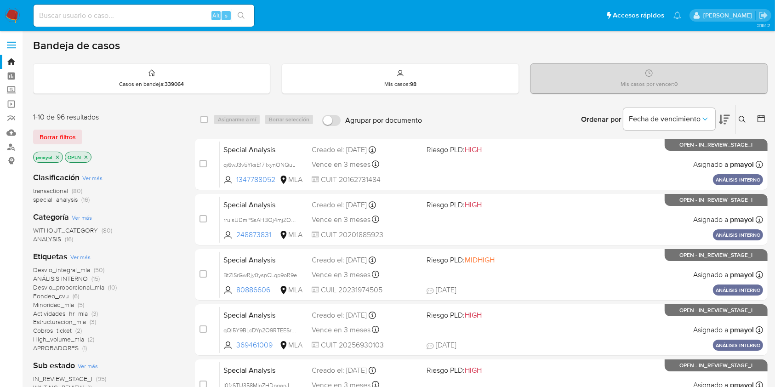
click at [588, 119] on icon at bounding box center [741, 119] width 7 height 7
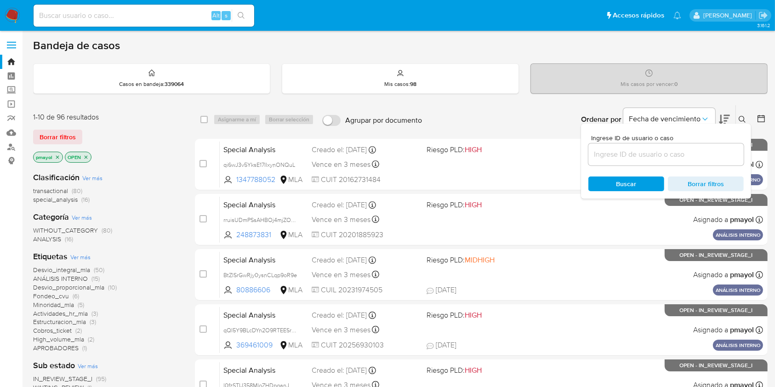
click at [588, 160] on div at bounding box center [665, 154] width 155 height 22
click at [588, 156] on input at bounding box center [665, 154] width 155 height 12
paste input "2JQtA2rnELjdbHSGxCxku0Cg"
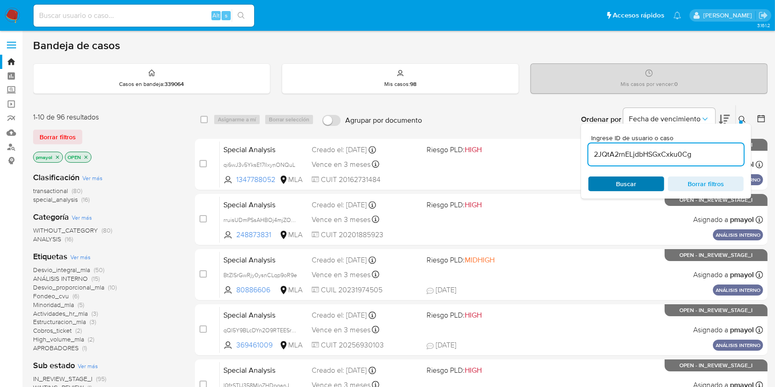
type input "2JQtA2rnELjdbHSGxCxku0Cg"
click at [588, 186] on span "Buscar" at bounding box center [626, 183] width 20 height 15
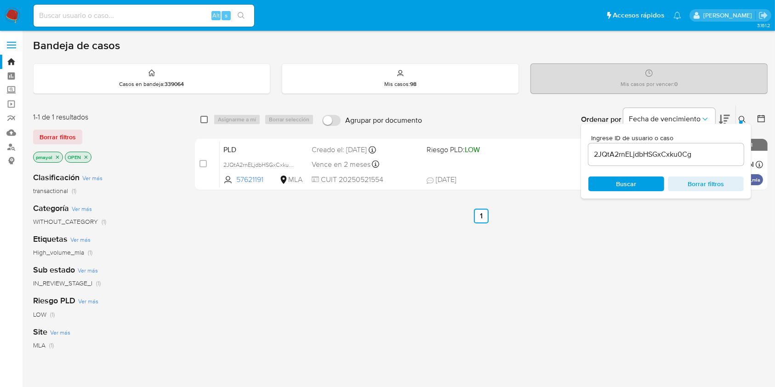
click at [206, 121] on input "checkbox" at bounding box center [203, 119] width 7 height 7
checkbox input "true"
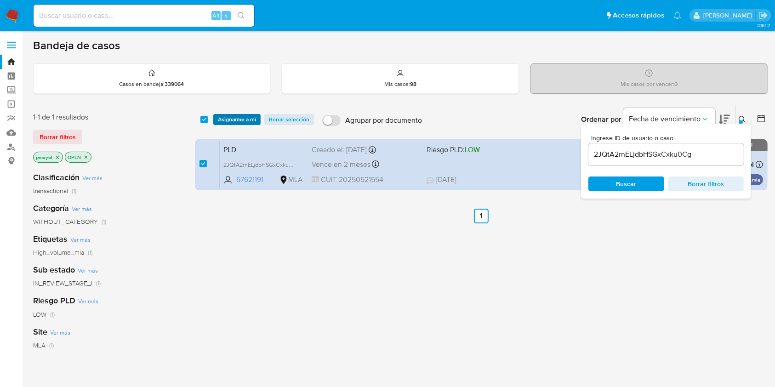
click at [219, 118] on span "Asignarme a mí" at bounding box center [237, 119] width 38 height 9
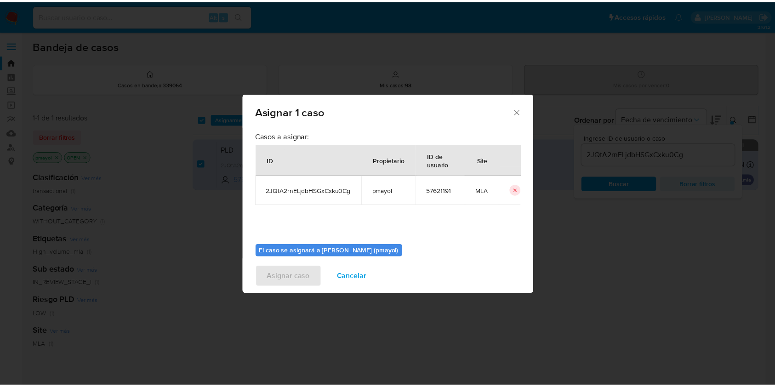
scroll to position [47, 0]
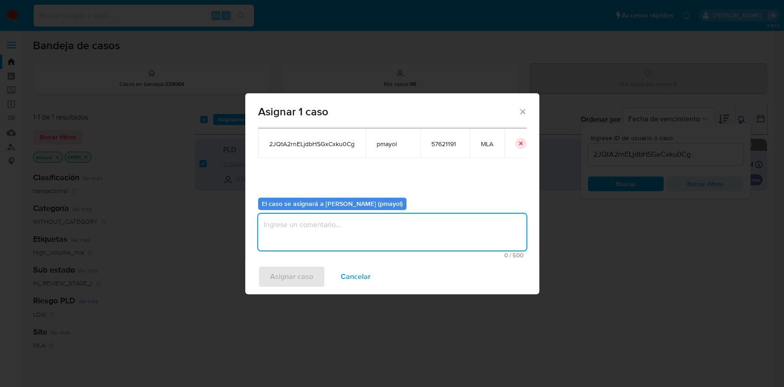
click at [475, 247] on textarea "assign-modal" at bounding box center [392, 232] width 268 height 37
type textarea "Asignación"
click at [279, 272] on span "Asignar caso" at bounding box center [291, 276] width 43 height 20
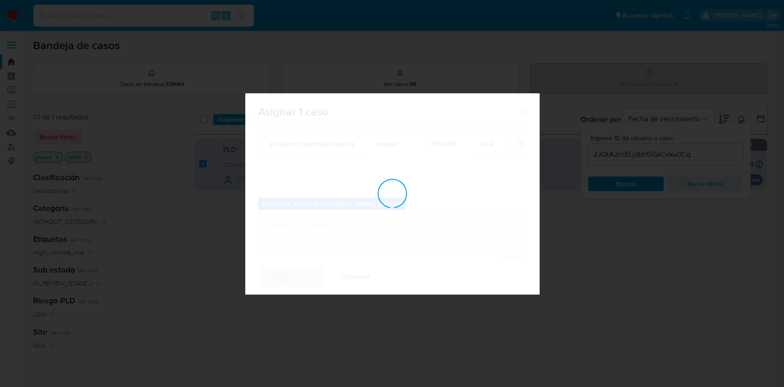
checkbox input "false"
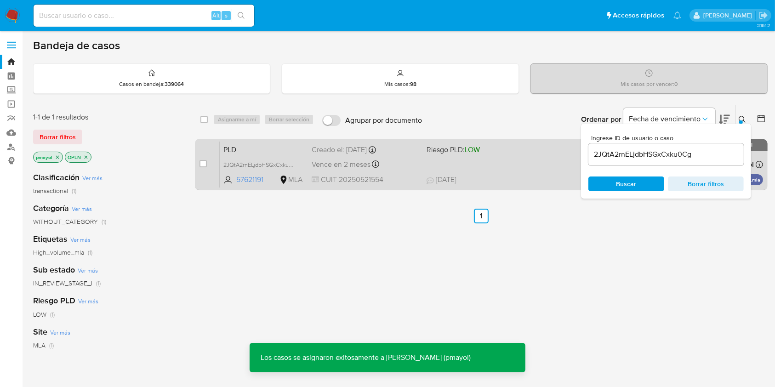
click at [422, 162] on div "PLD 2JQtA2rnELjdbHSGxCxku0Cg 57621191 MLA Riesgo PLD: LOW Creado el: [DATE] Cre…" at bounding box center [491, 164] width 543 height 46
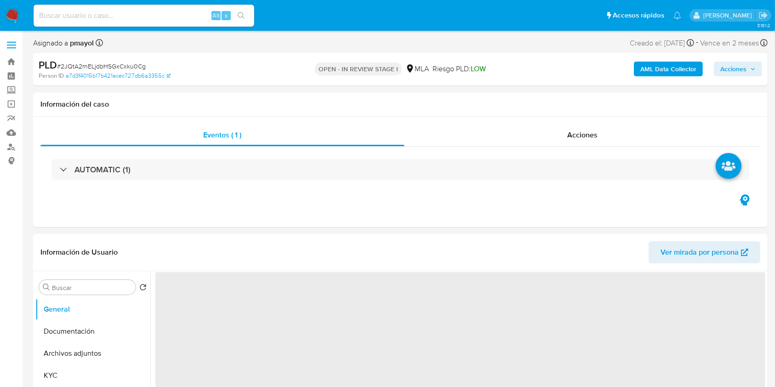
scroll to position [58, 0]
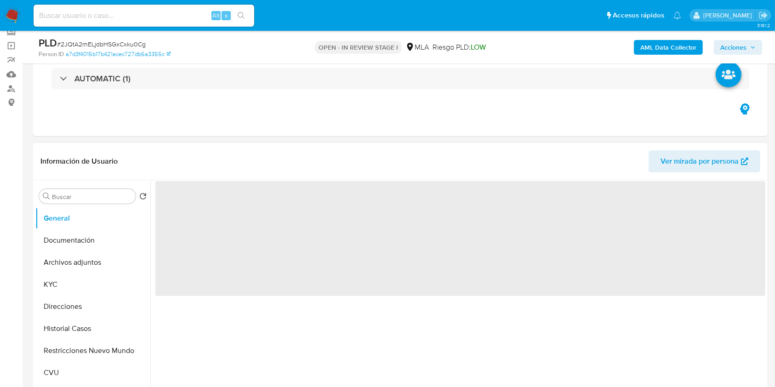
select select "10"
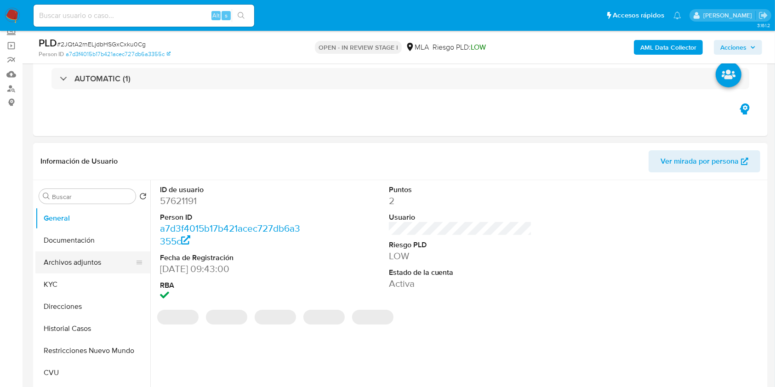
click at [90, 257] on button "Archivos adjuntos" at bounding box center [89, 262] width 108 height 22
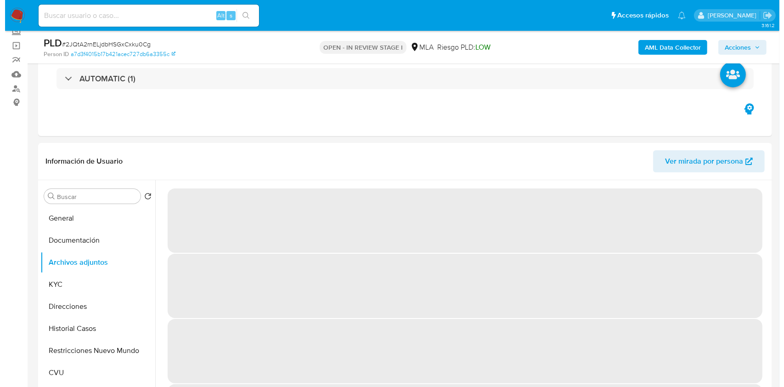
scroll to position [141, 0]
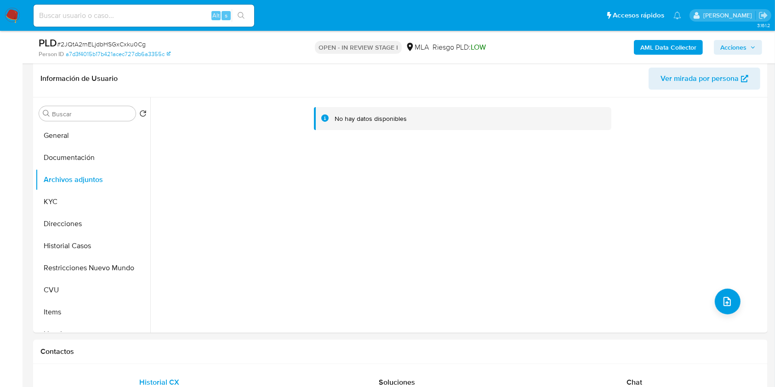
click at [668, 43] on b "AML Data Collector" at bounding box center [668, 47] width 56 height 15
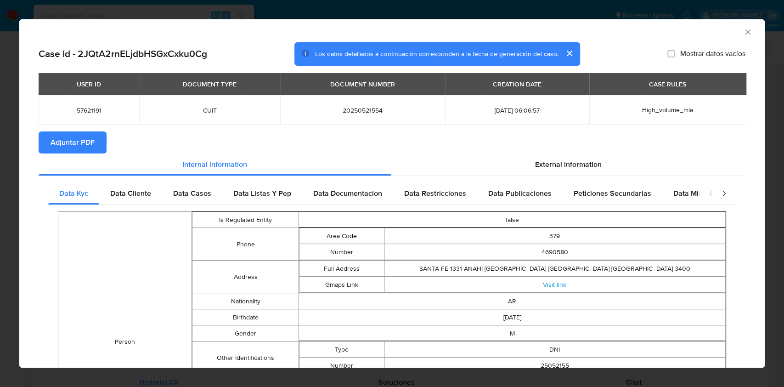
click at [90, 147] on span "Adjuntar PDF" at bounding box center [73, 142] width 44 height 20
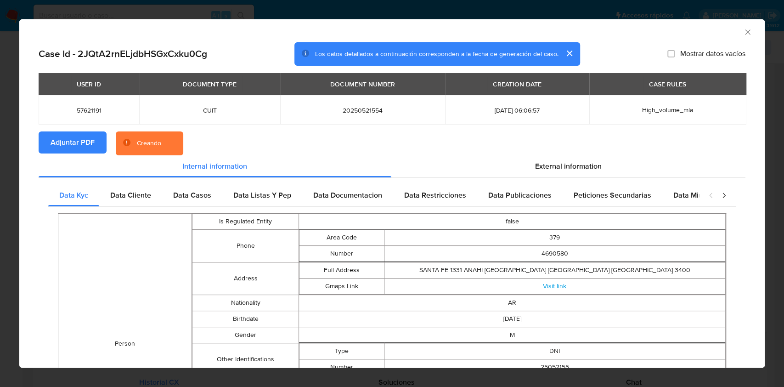
click at [743, 35] on icon "Cerrar ventana" at bounding box center [747, 32] width 9 height 9
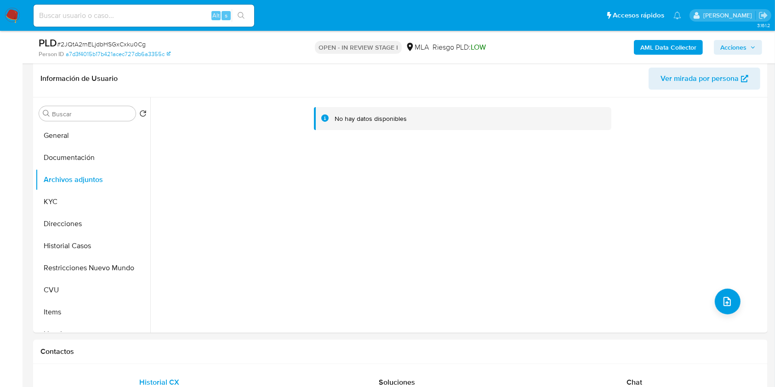
click at [721, 283] on div "No hay datos disponibles" at bounding box center [457, 214] width 615 height 235
click at [723, 290] on button "upload-file" at bounding box center [727, 302] width 26 height 26
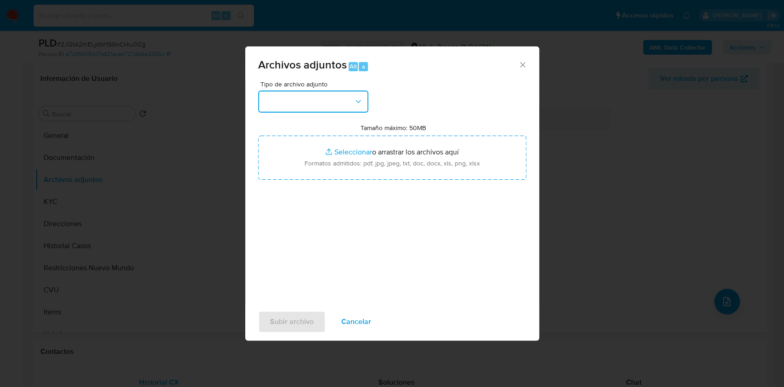
click at [324, 96] on button "button" at bounding box center [313, 102] width 110 height 22
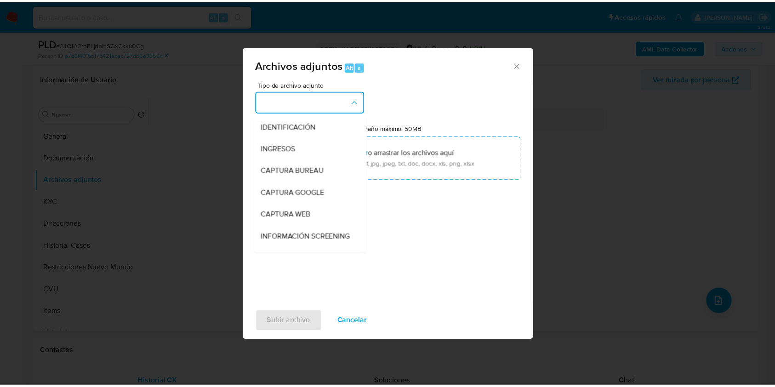
scroll to position [158, 0]
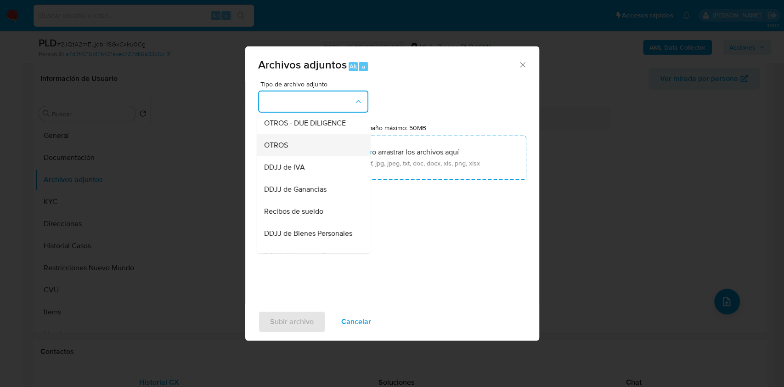
click at [305, 154] on div "OTROS" at bounding box center [311, 145] width 94 height 22
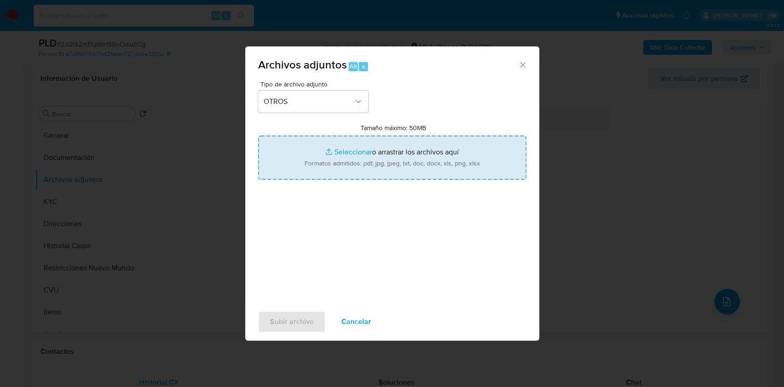
click at [373, 163] on input "Tamaño máximo: 50MB Seleccionar archivos" at bounding box center [392, 158] width 268 height 44
type input "C:\fakepath\Caselog 2JQtA2rnELjdbHSGxCxku0Cg.docx"
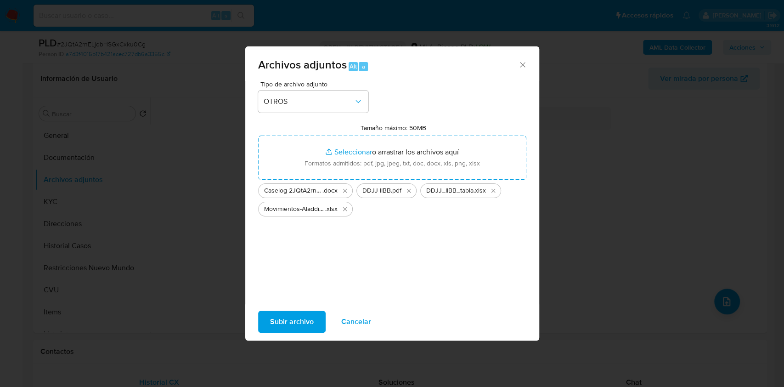
click at [290, 314] on span "Subir archivo" at bounding box center [292, 321] width 44 height 20
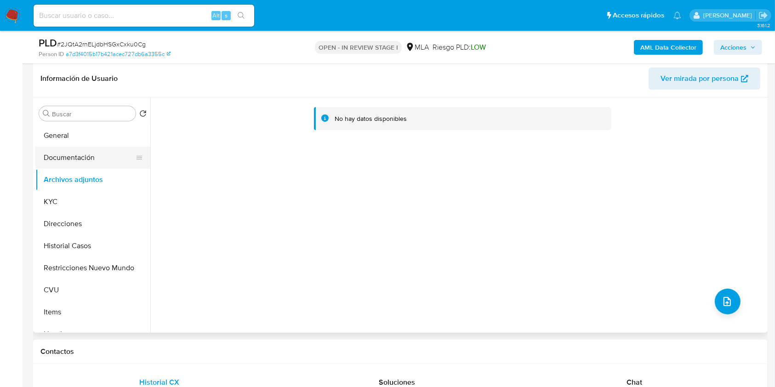
click at [71, 154] on button "Documentación" at bounding box center [89, 158] width 108 height 22
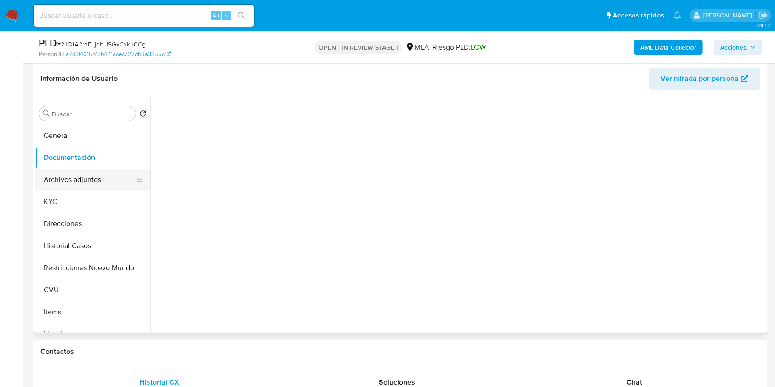
click at [78, 183] on button "Archivos adjuntos" at bounding box center [89, 180] width 108 height 22
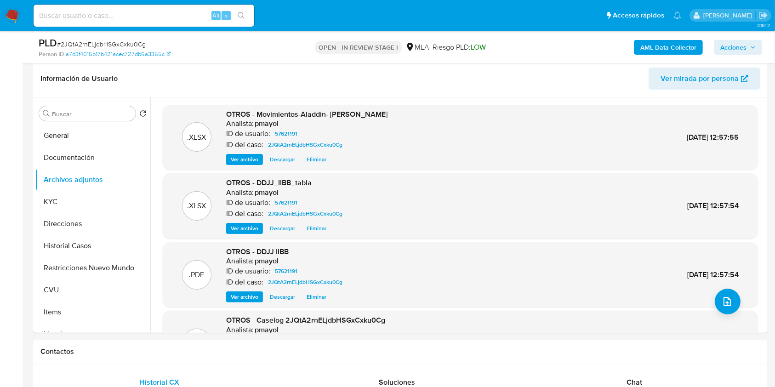
click at [747, 53] on span "Acciones" at bounding box center [737, 47] width 35 height 13
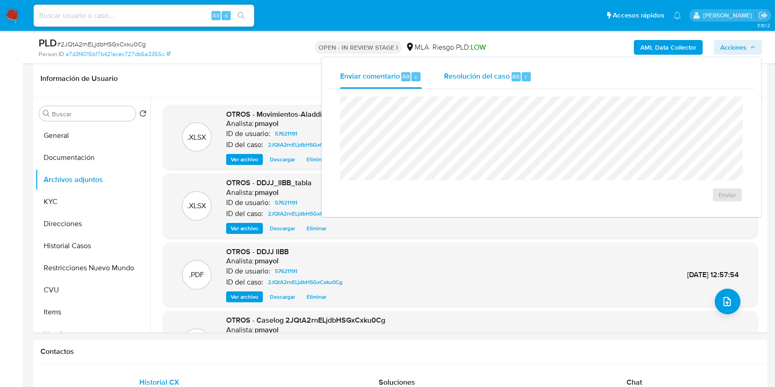
click at [469, 77] on span "Resolución del caso" at bounding box center [477, 76] width 66 height 11
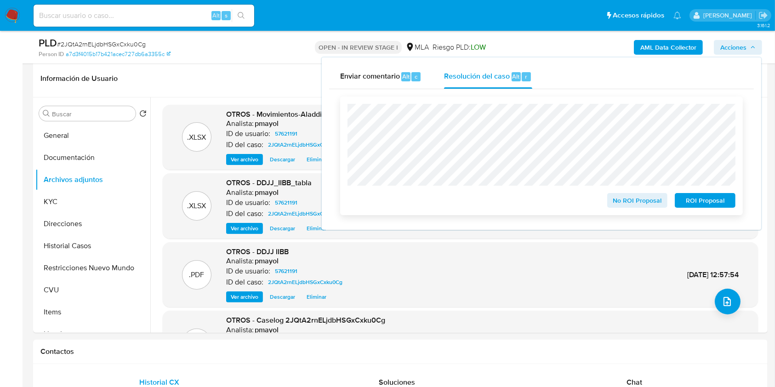
click at [617, 202] on span "No ROI Proposal" at bounding box center [637, 200] width 48 height 13
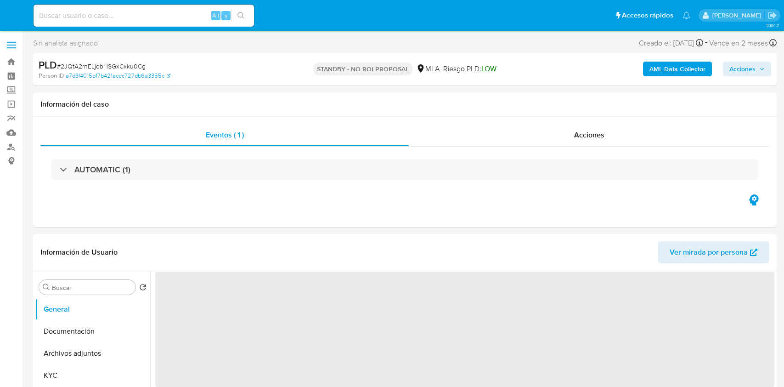
select select "10"
